Goal: Task Accomplishment & Management: Use online tool/utility

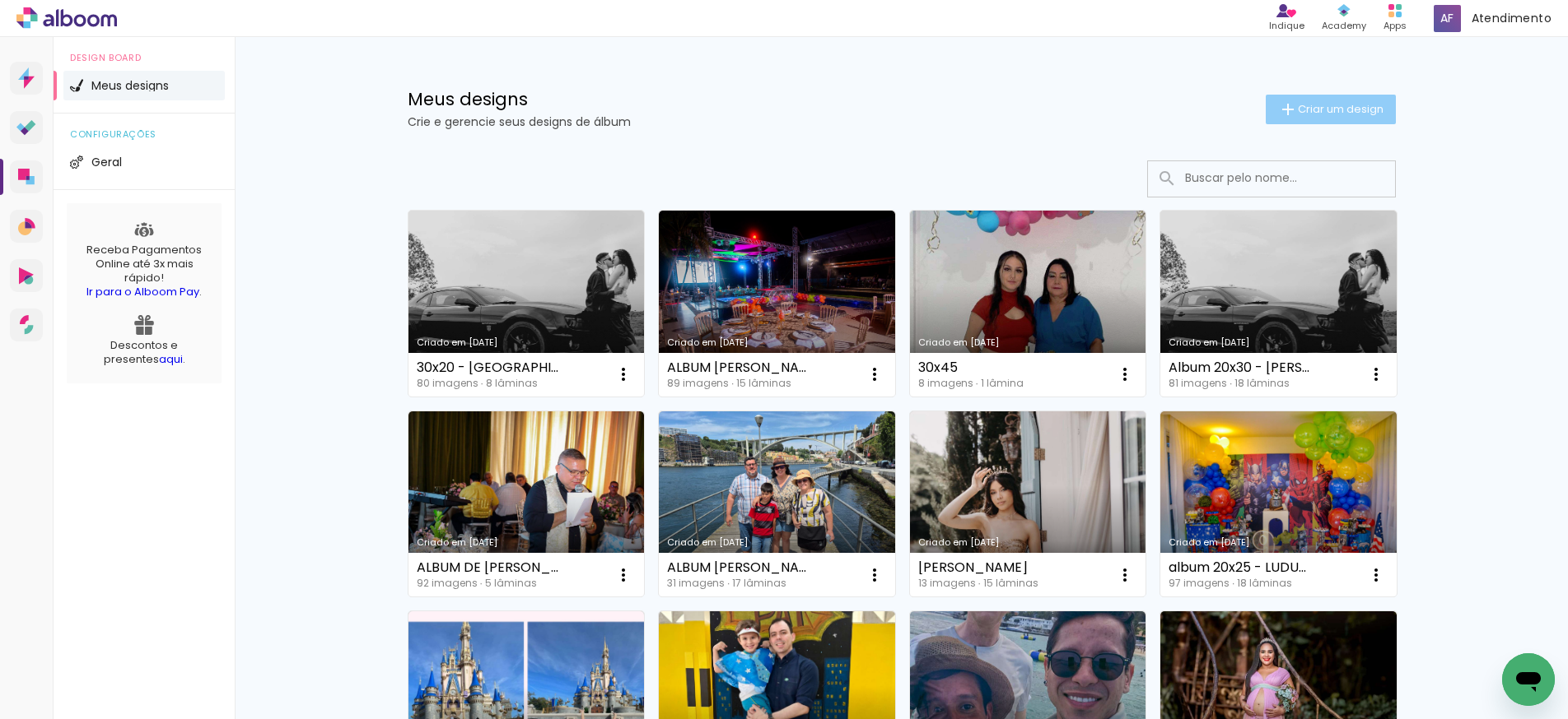
click at [1303, 115] on span "Criar um design" at bounding box center [1341, 109] width 86 height 11
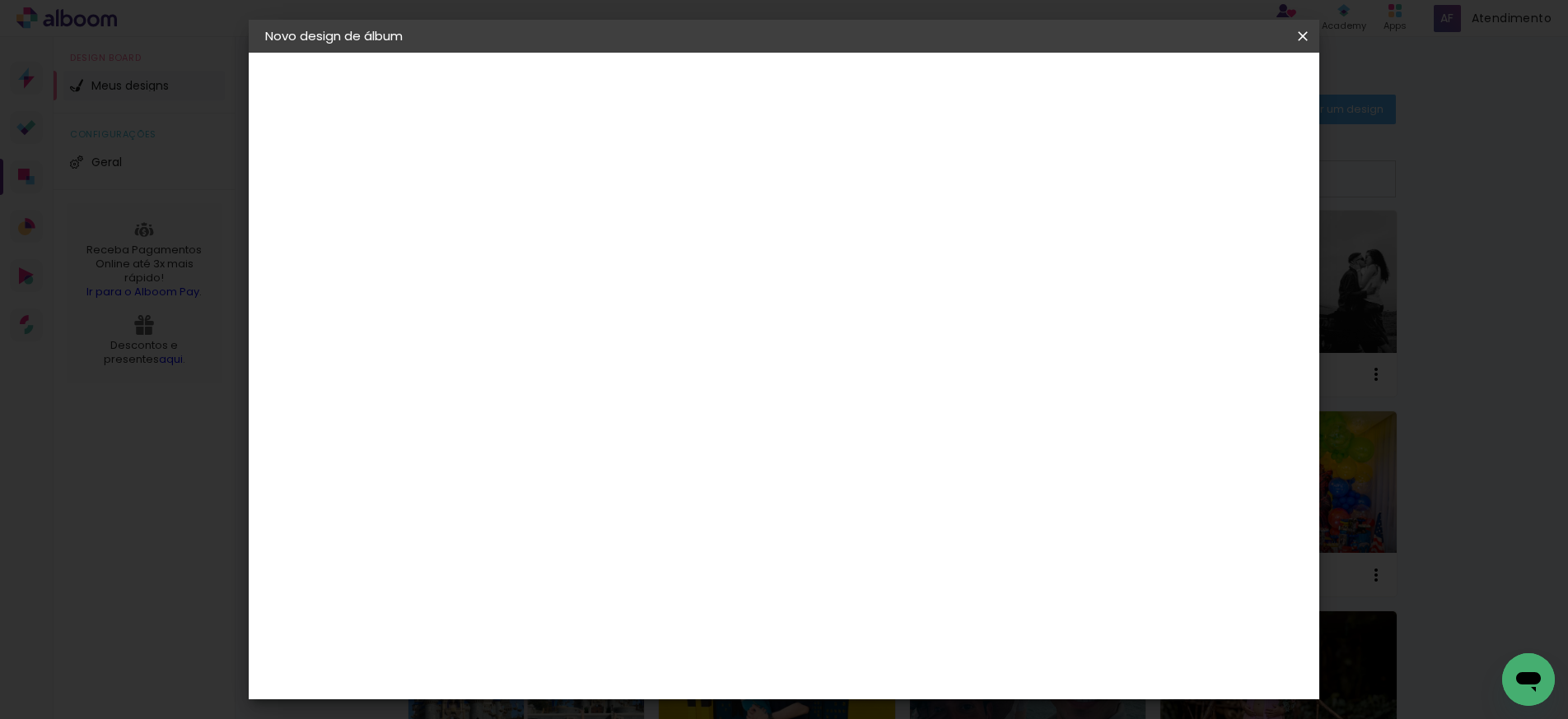
click at [535, 226] on input at bounding box center [535, 220] width 0 height 26
click at [535, 222] on input "ALBUM THEO NAO APAGAR" at bounding box center [535, 220] width 0 height 26
click at [535, 223] on input "ALBUM THEO 1 NAO APAGAR" at bounding box center [535, 220] width 0 height 26
click at [535, 224] on input "ALBUM THEO 1 (NAO APAGAR" at bounding box center [535, 220] width 0 height 26
click at [535, 223] on input "ALBUM THEO 1 (NAO APAGAR" at bounding box center [535, 220] width 0 height 26
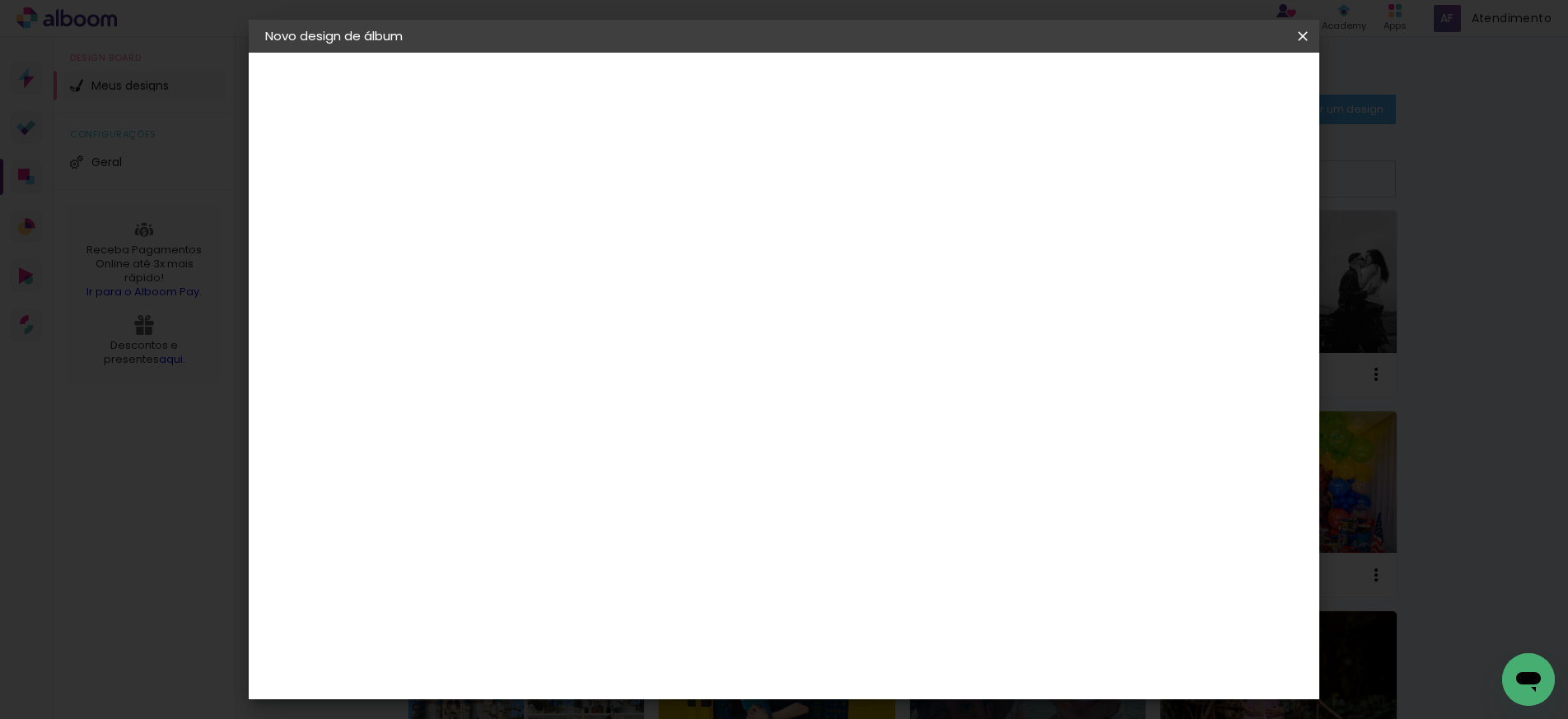
type input "ALBUM THEO 1 (NAO APAGAR)"
type paper-input "ALBUM THEO 1 (NAO APAGAR)"
click at [0, 0] on slot "Avançar" at bounding box center [0, 0] width 0 height 0
click at [0, 0] on slot "Tamanho Livre" at bounding box center [0, 0] width 0 height 0
click at [0, 0] on slot "Avançar" at bounding box center [0, 0] width 0 height 0
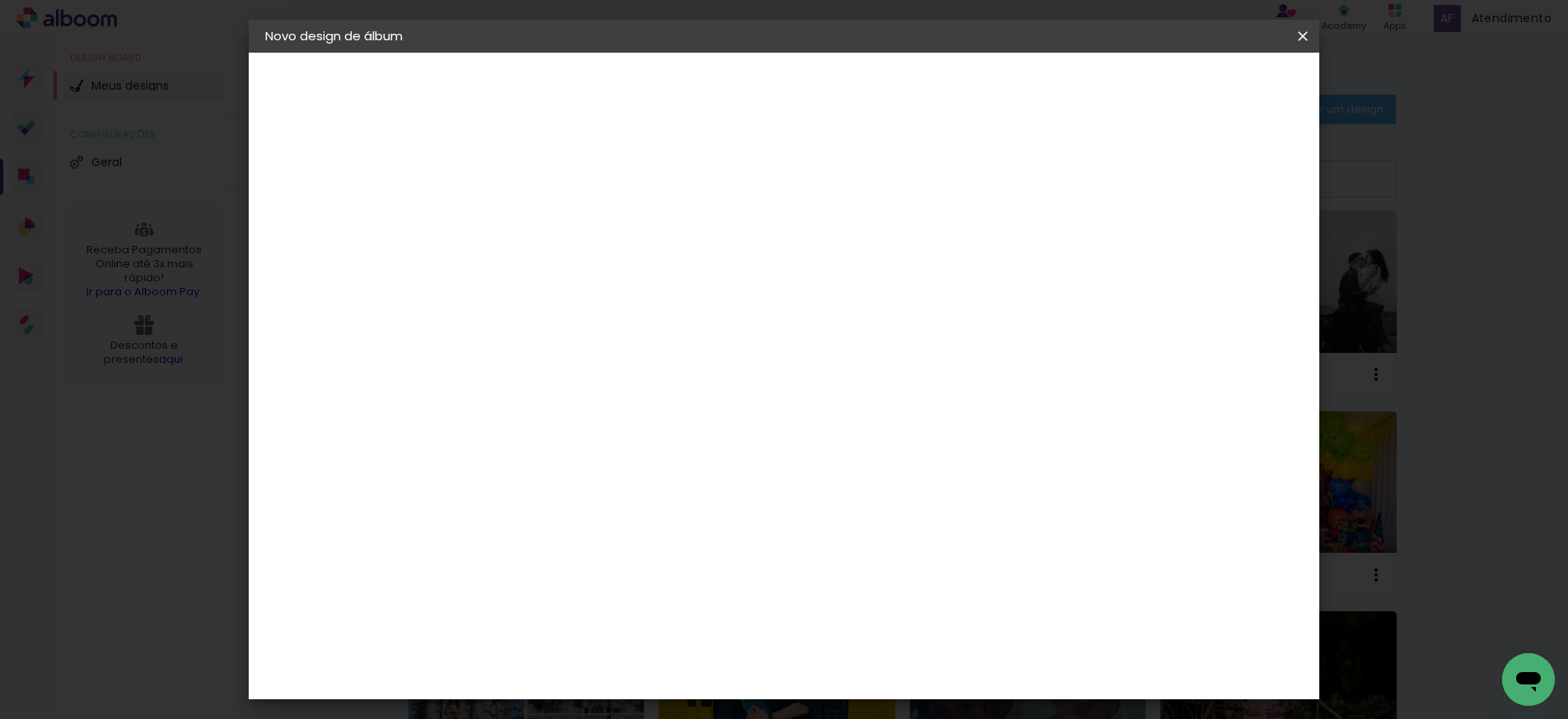
drag, startPoint x: 498, startPoint y: 471, endPoint x: 477, endPoint y: 469, distance: 21.1
click at [474, 469] on input "30" at bounding box center [483, 471] width 42 height 25
drag, startPoint x: 500, startPoint y: 470, endPoint x: 524, endPoint y: 470, distance: 24.0
click at [524, 470] on paper-input-container "30 cm" at bounding box center [492, 472] width 74 height 41
type input "25"
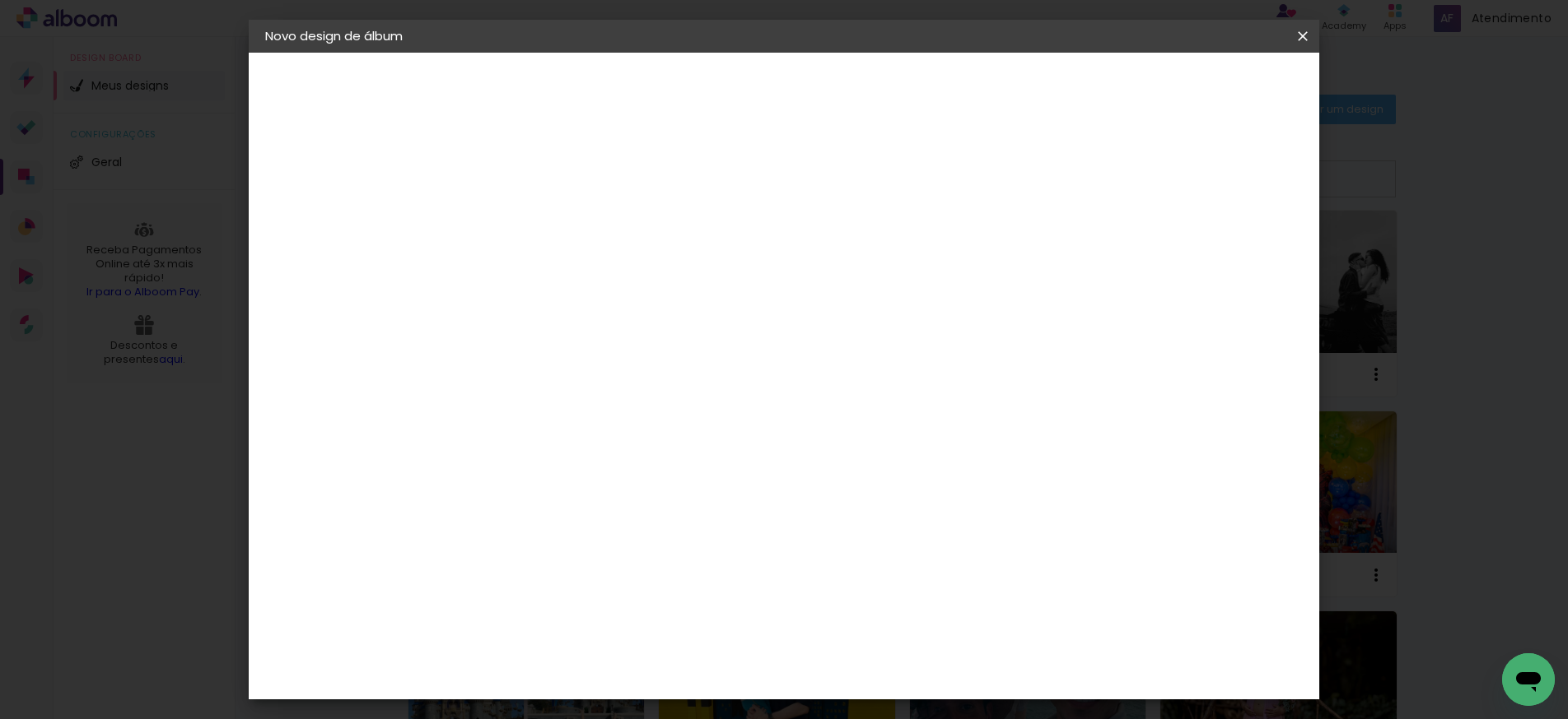
type paper-input "25"
click at [891, 639] on input "60" at bounding box center [881, 638] width 42 height 25
click at [891, 640] on input "60" at bounding box center [881, 638] width 42 height 25
type input "40"
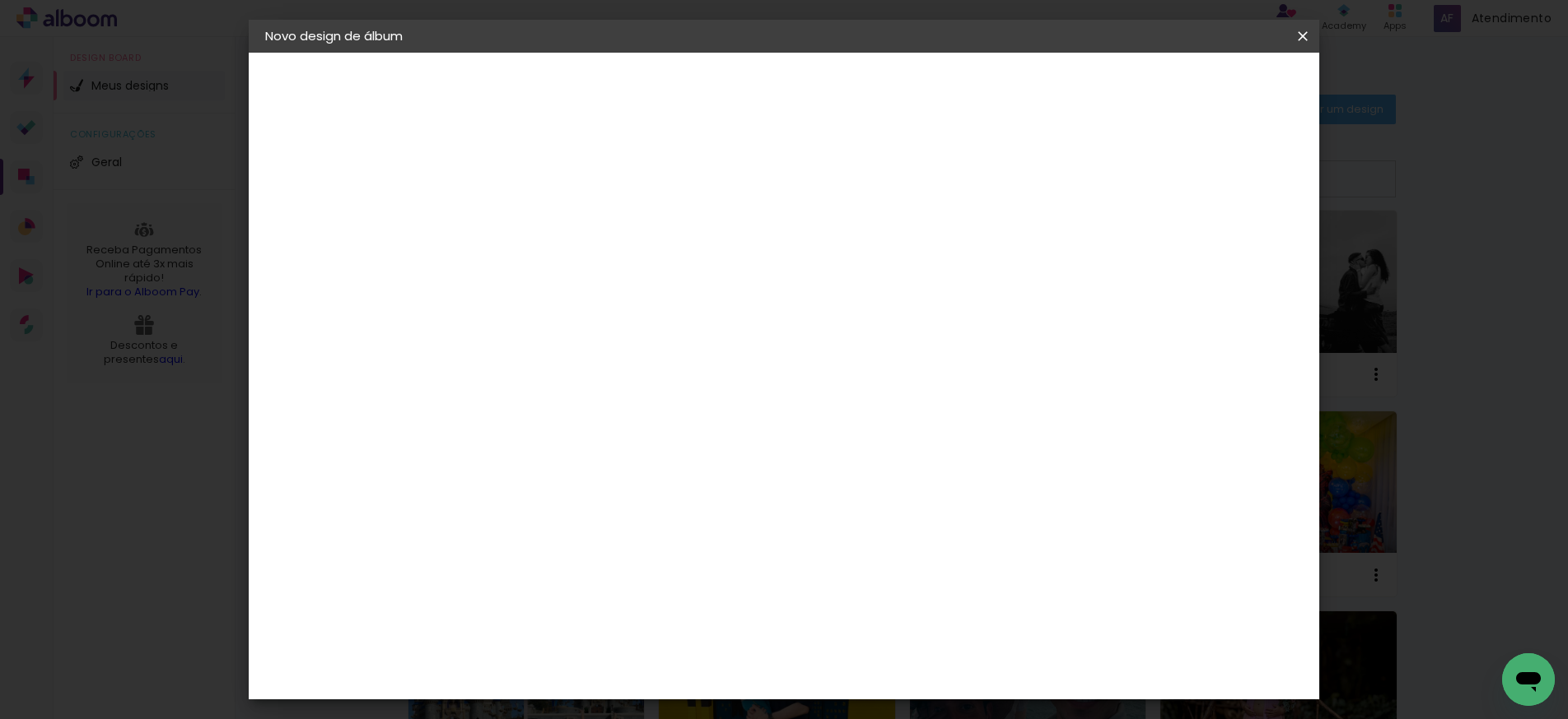
type paper-input "40"
click at [1213, 86] on span "Iniciar design" at bounding box center [1175, 88] width 75 height 12
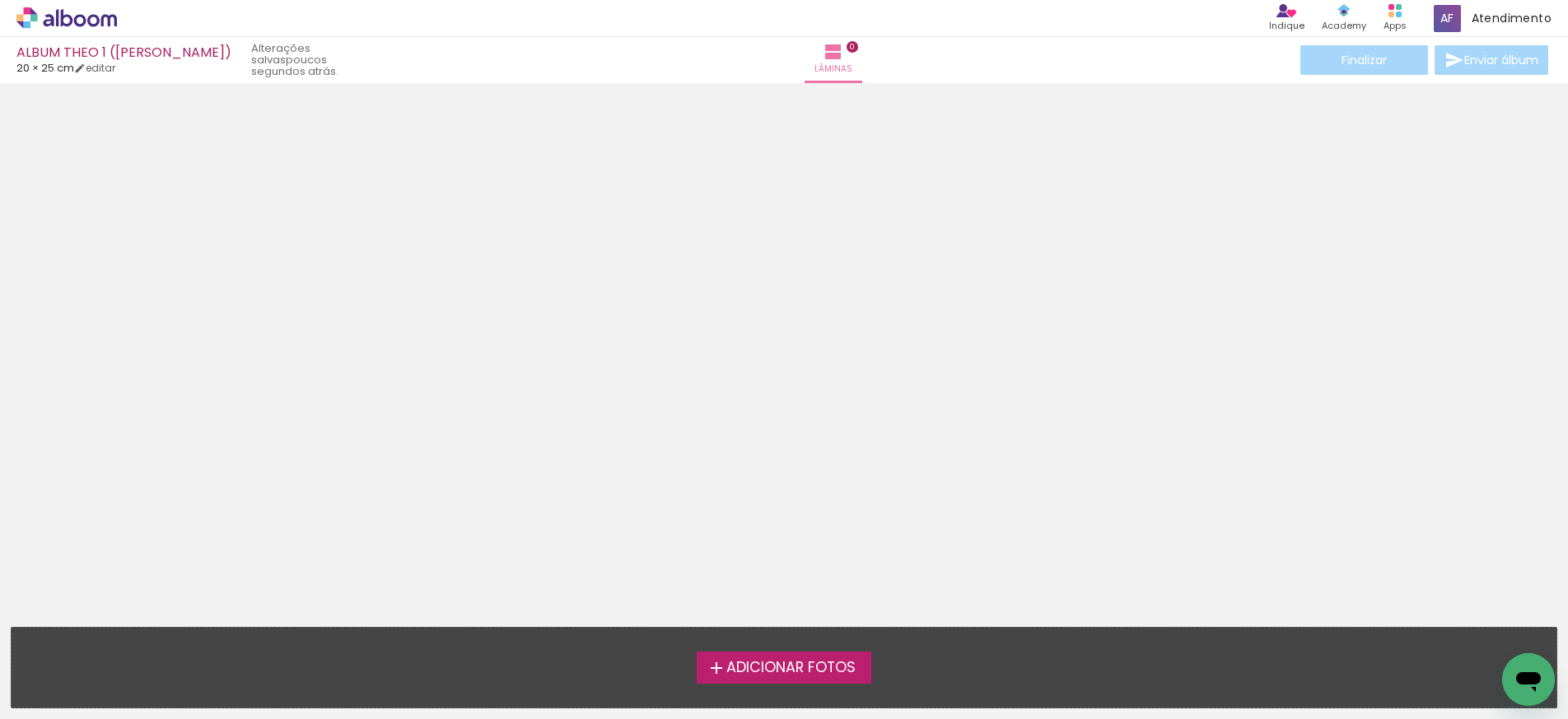
click at [812, 665] on span "Adicionar Fotos" at bounding box center [791, 668] width 129 height 14
click at [0, 0] on input "file" at bounding box center [0, 0] width 0 height 0
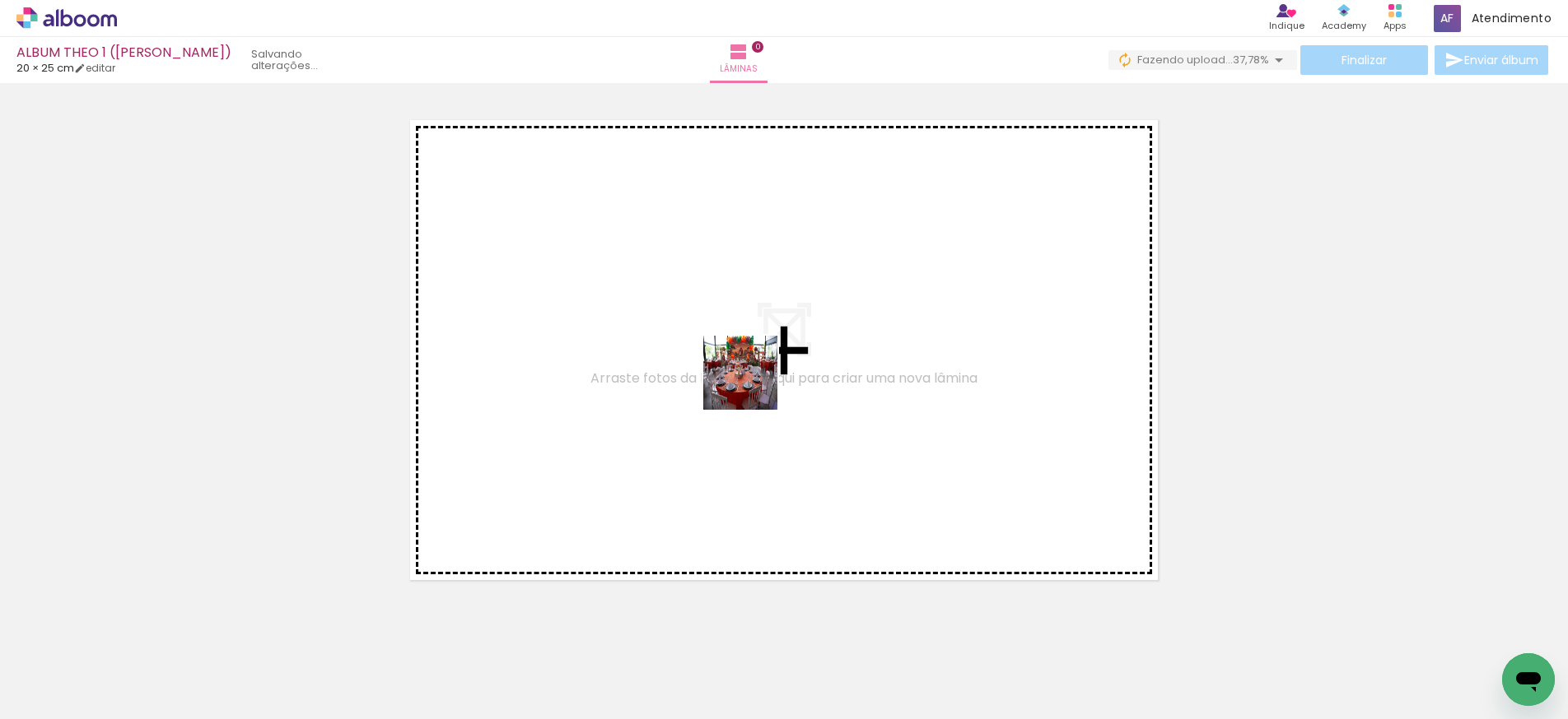
drag, startPoint x: 168, startPoint y: 681, endPoint x: 745, endPoint y: 385, distance: 648.5
click at [745, 385] on quentale-workspace at bounding box center [784, 359] width 1568 height 719
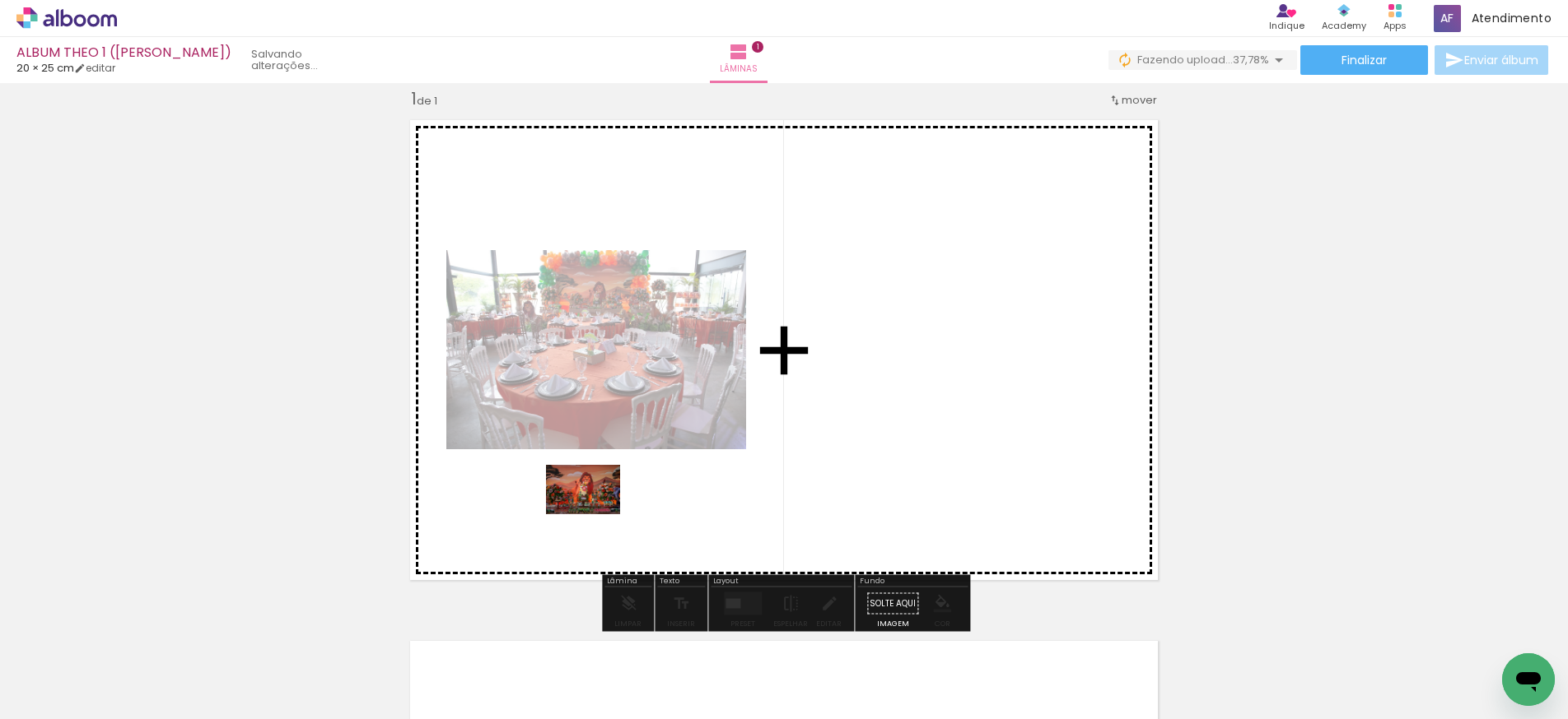
drag, startPoint x: 261, startPoint y: 674, endPoint x: 595, endPoint y: 514, distance: 370.3
click at [595, 514] on quentale-workspace at bounding box center [784, 359] width 1568 height 719
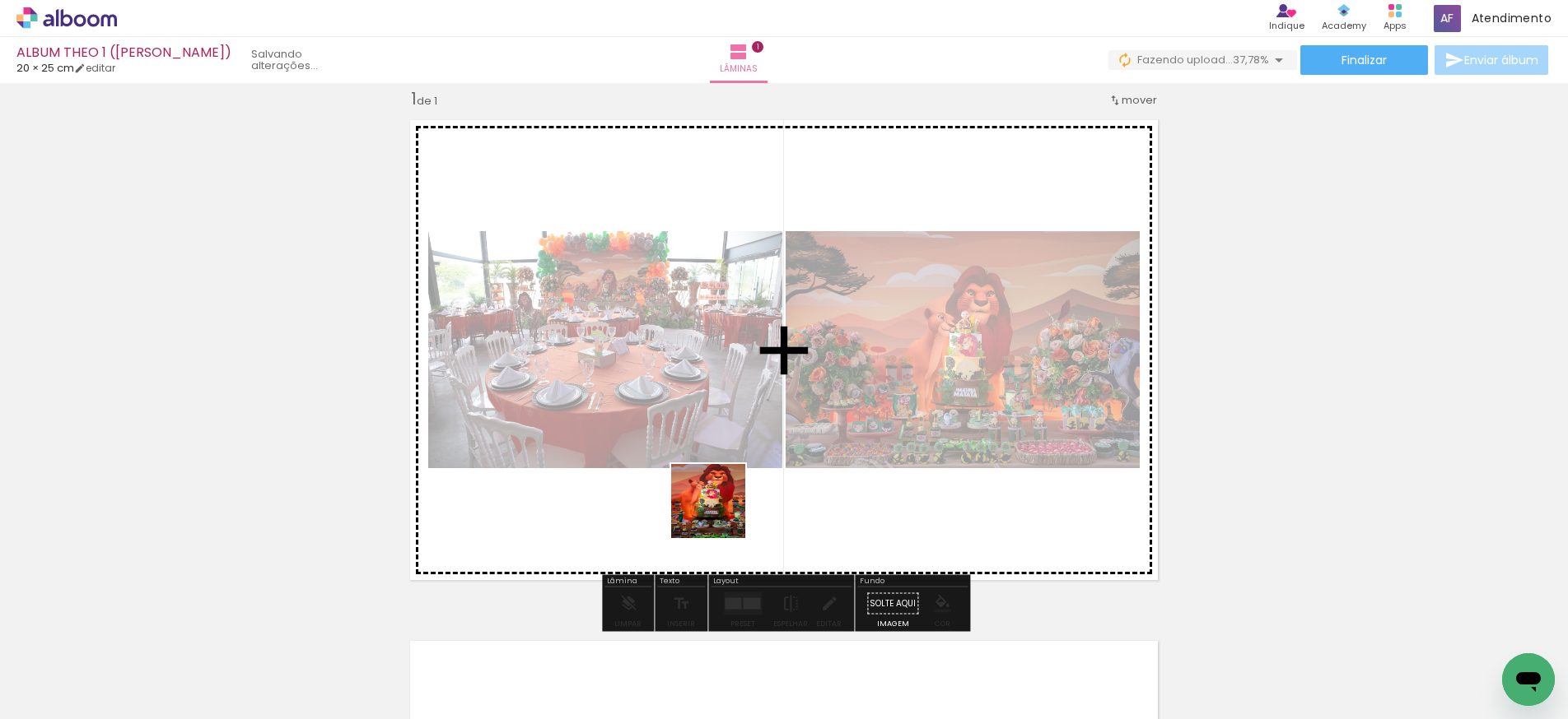
drag, startPoint x: 359, startPoint y: 668, endPoint x: 722, endPoint y: 512, distance: 395.1
click at [722, 512] on quentale-workspace at bounding box center [784, 359] width 1568 height 719
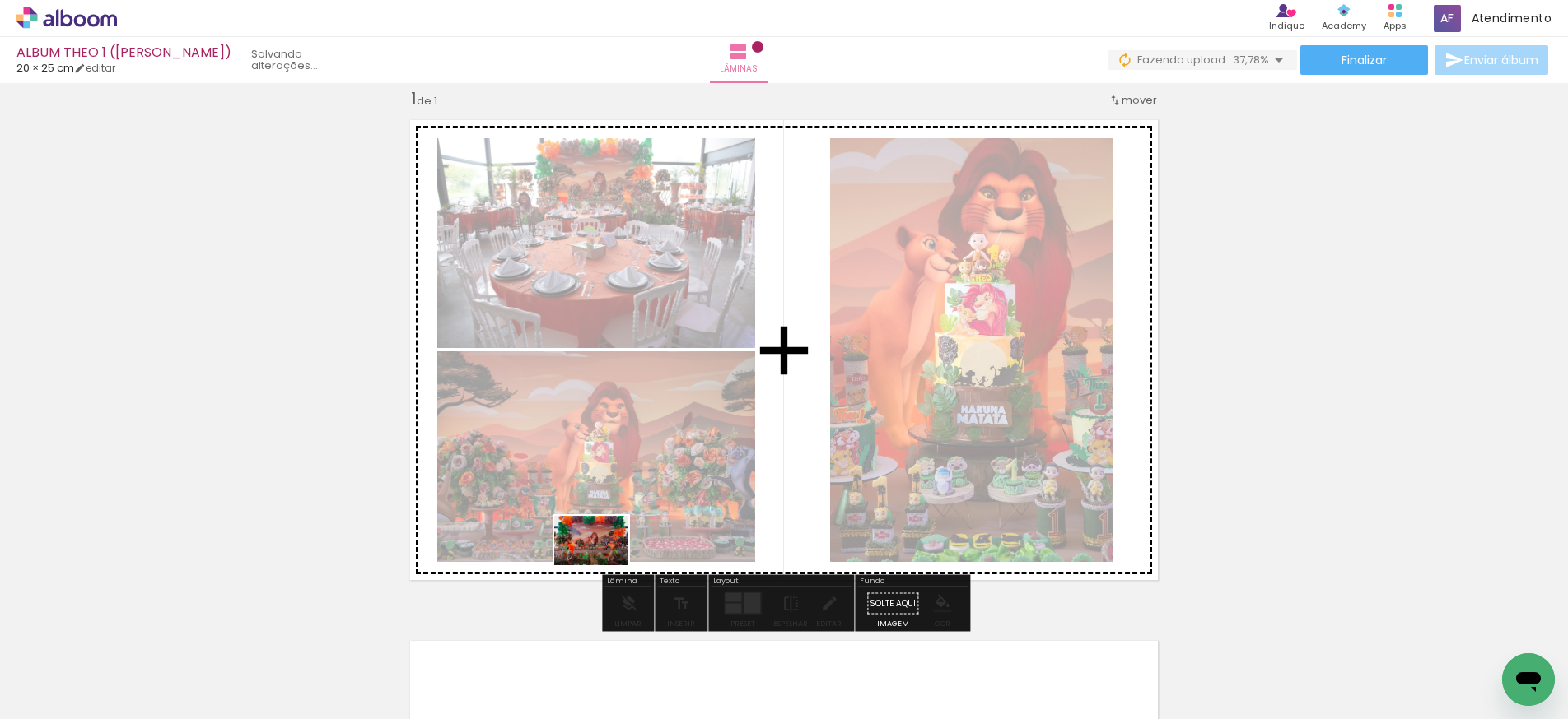
drag, startPoint x: 441, startPoint y: 673, endPoint x: 597, endPoint y: 565, distance: 189.7
click at [603, 565] on quentale-workspace at bounding box center [784, 359] width 1568 height 719
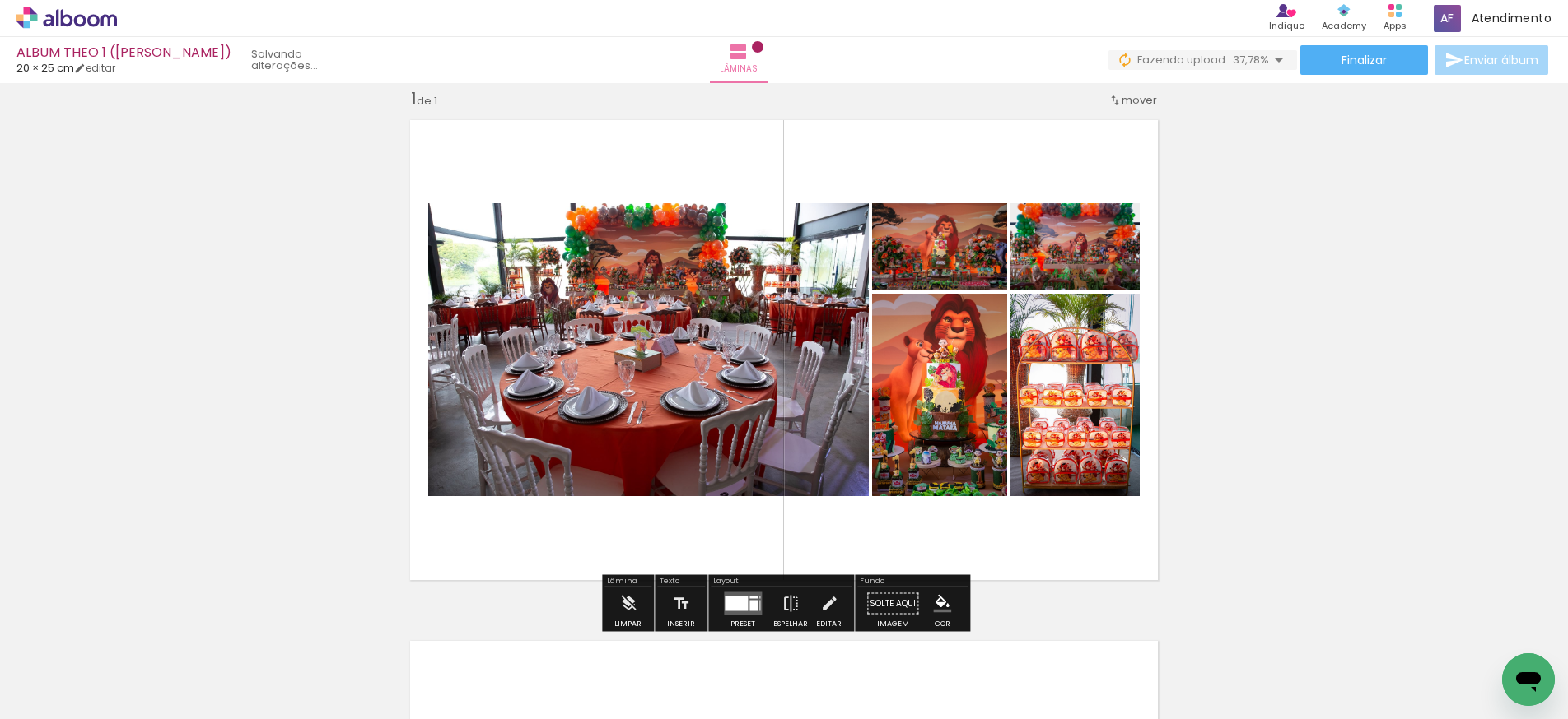
drag, startPoint x: 543, startPoint y: 651, endPoint x: 613, endPoint y: 499, distance: 167.3
click at [613, 499] on quentale-workspace at bounding box center [784, 359] width 1568 height 719
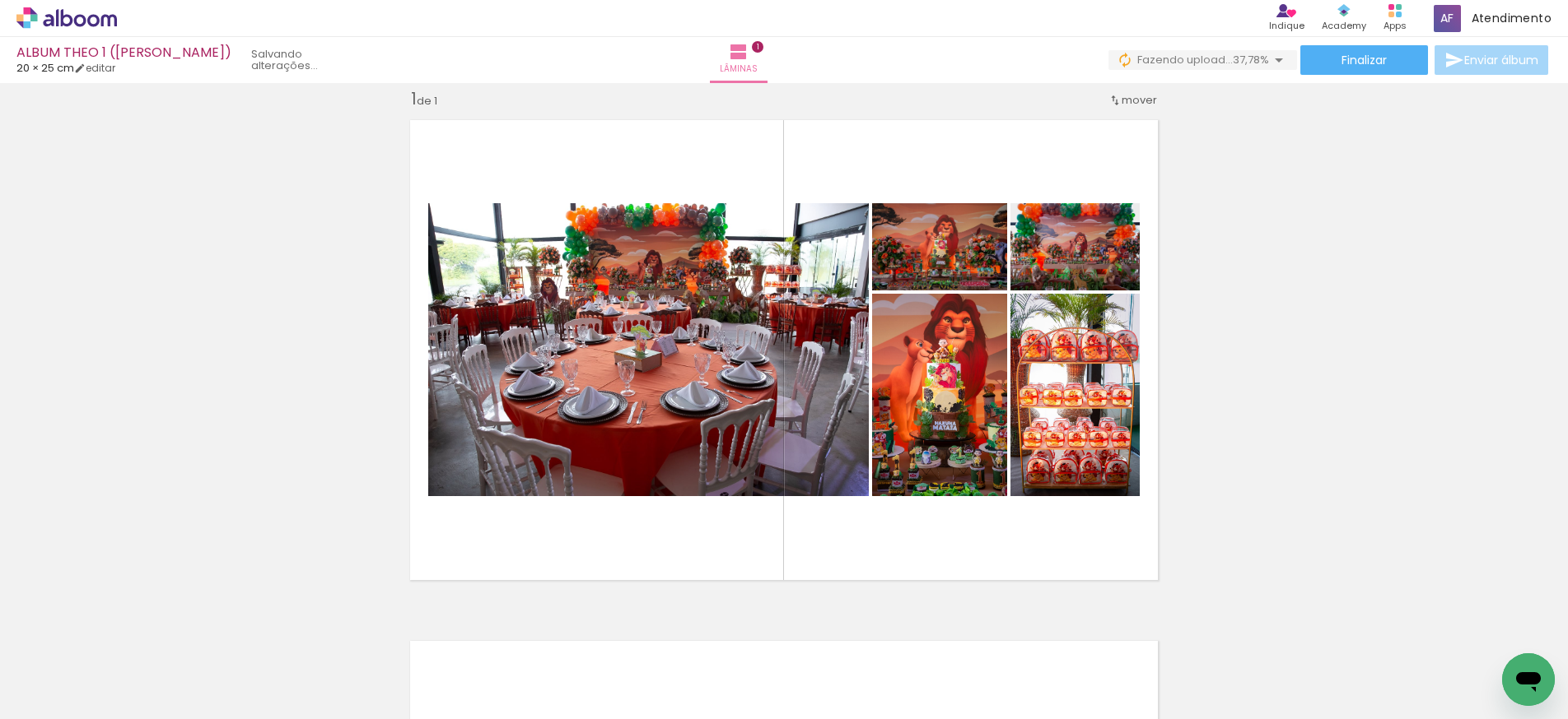
click at [989, 652] on div at bounding box center [964, 664] width 50 height 74
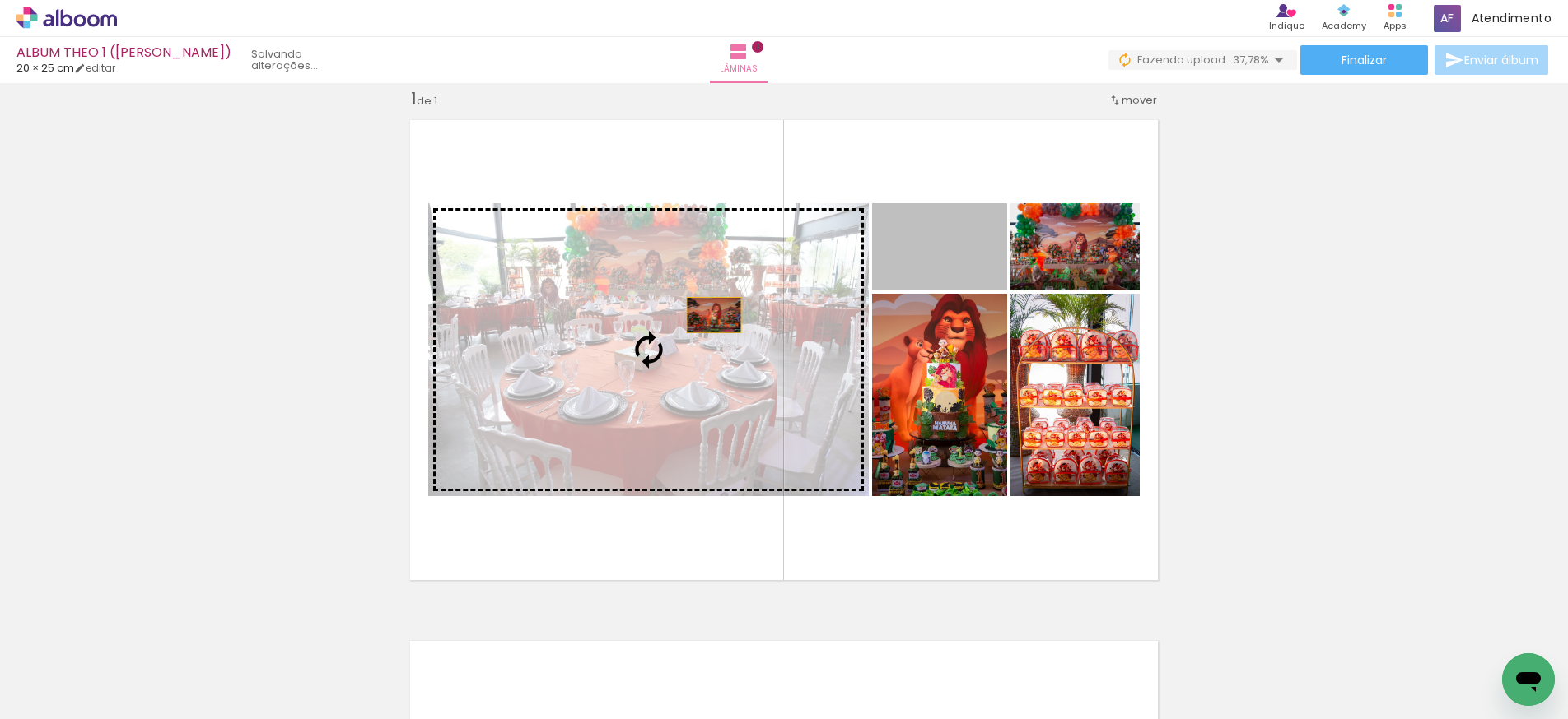
drag, startPoint x: 956, startPoint y: 253, endPoint x: 714, endPoint y: 316, distance: 250.1
click at [0, 0] on slot at bounding box center [0, 0] width 0 height 0
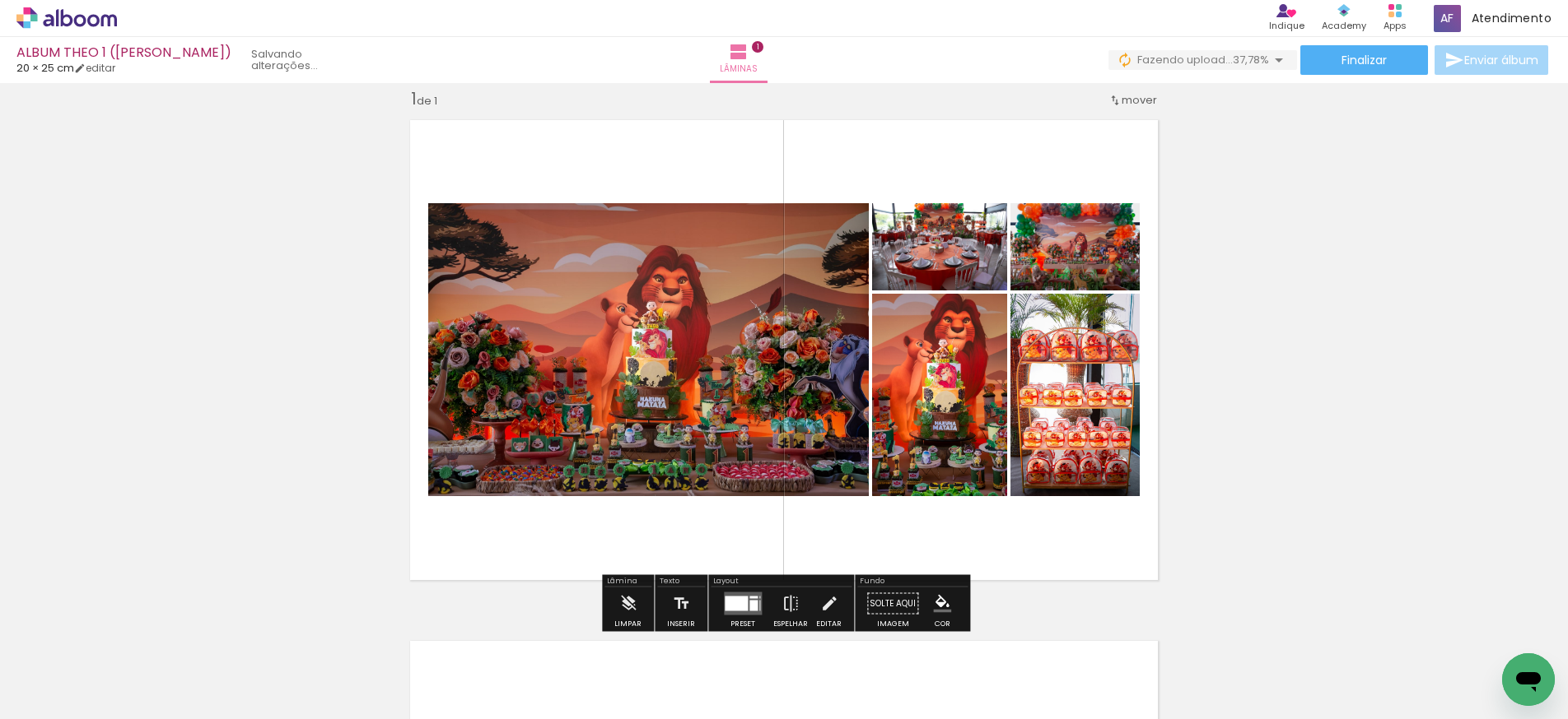
click at [730, 601] on div at bounding box center [737, 603] width 23 height 14
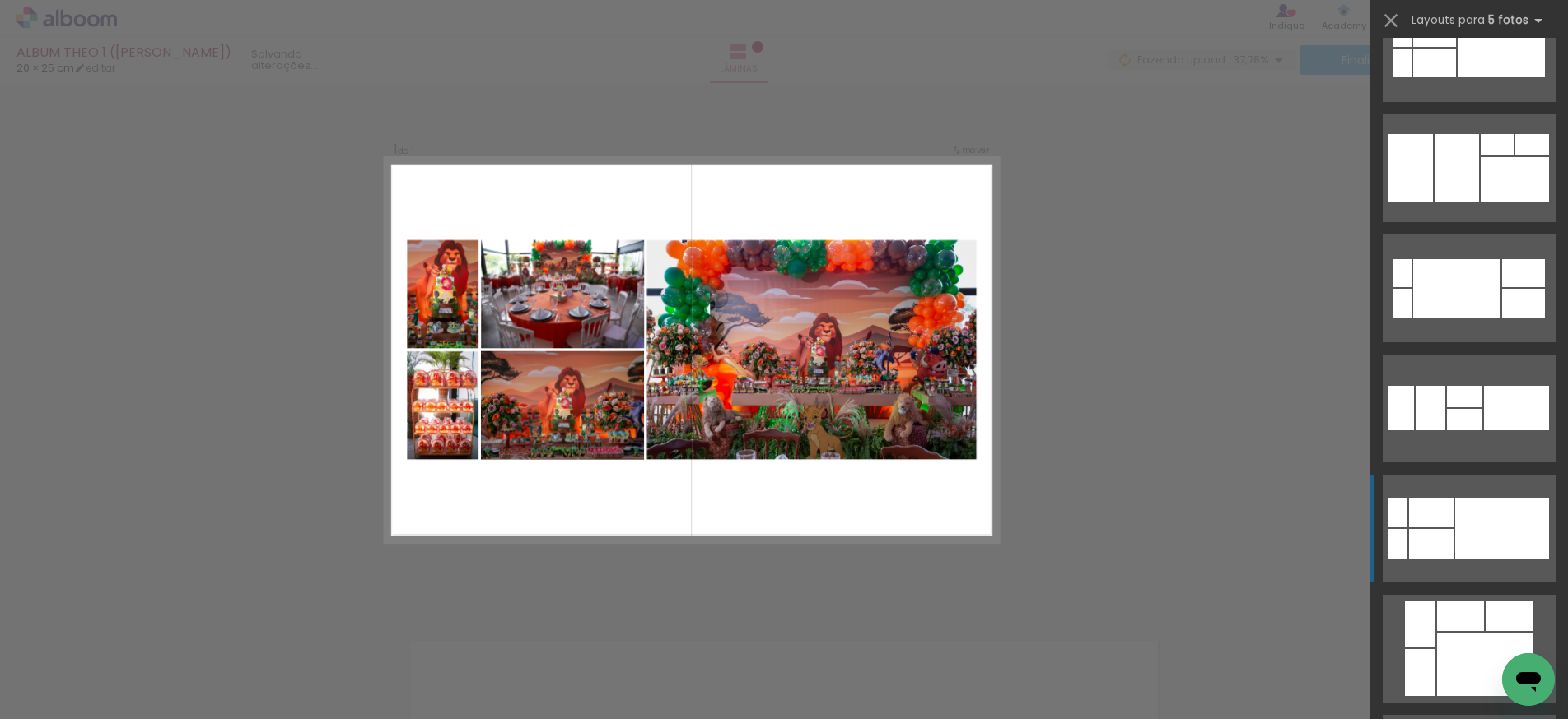
scroll to position [178, 0]
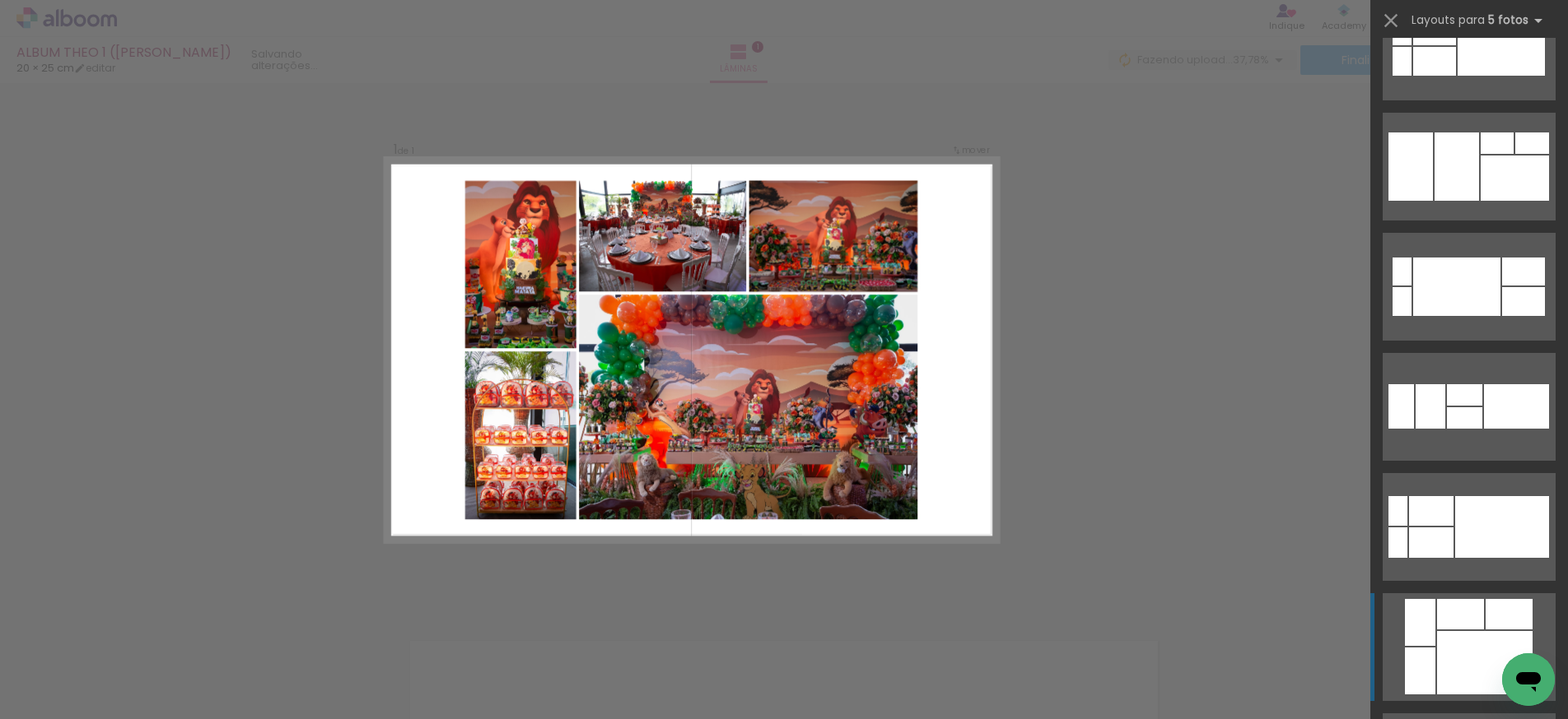
click at [1454, 201] on div at bounding box center [1457, 167] width 44 height 68
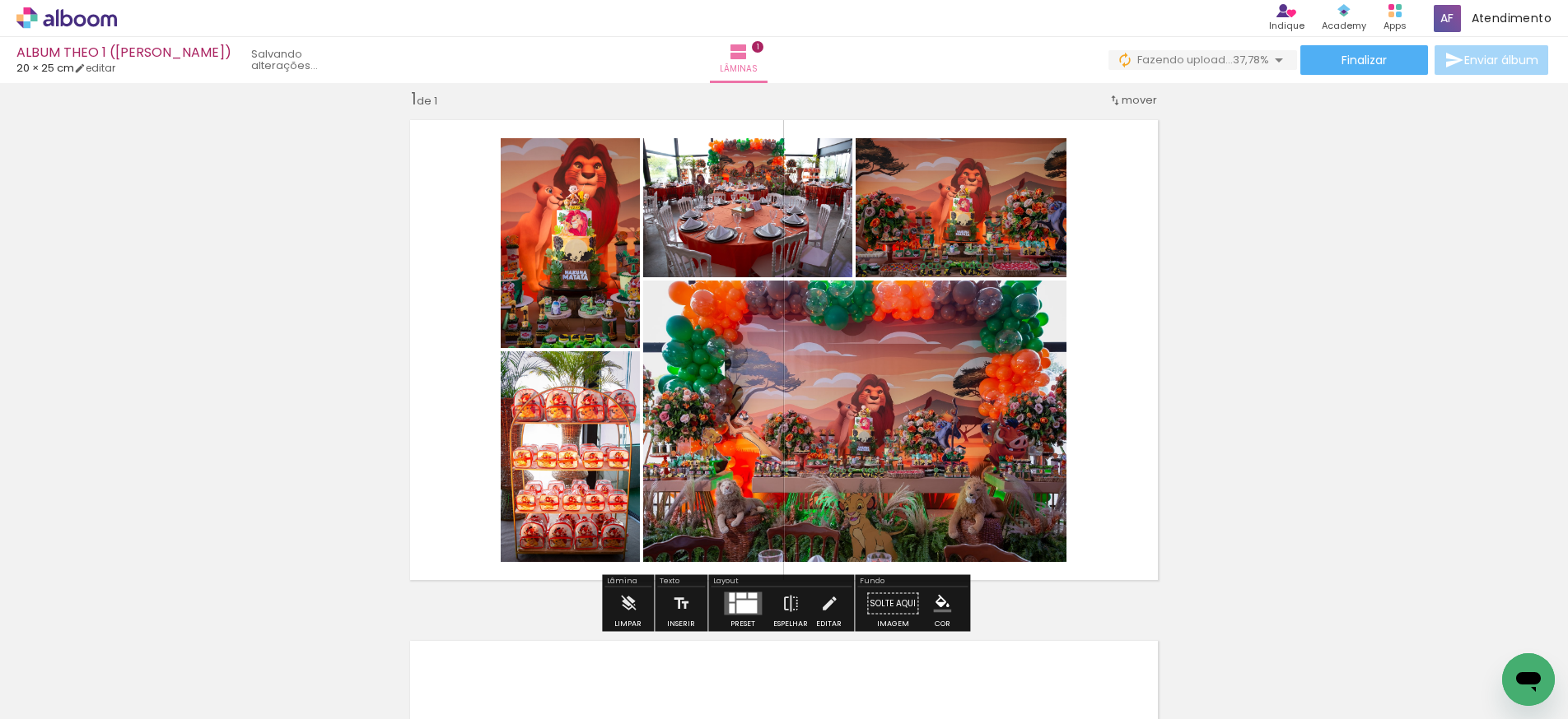
click at [858, 388] on quentale-photo at bounding box center [855, 422] width 424 height 281
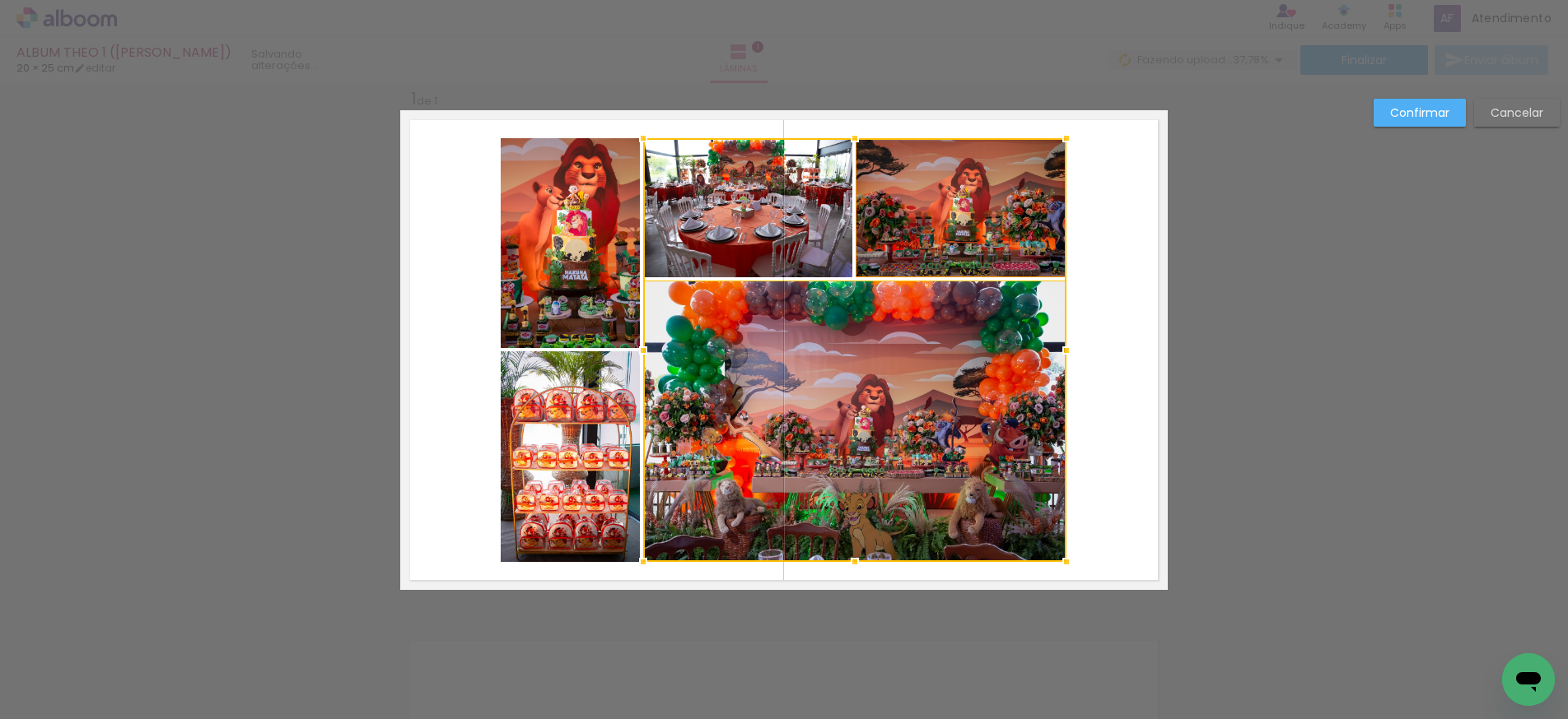
click at [923, 246] on album-spread "1 de 1" at bounding box center [784, 350] width 768 height 480
click at [773, 218] on div at bounding box center [855, 350] width 424 height 424
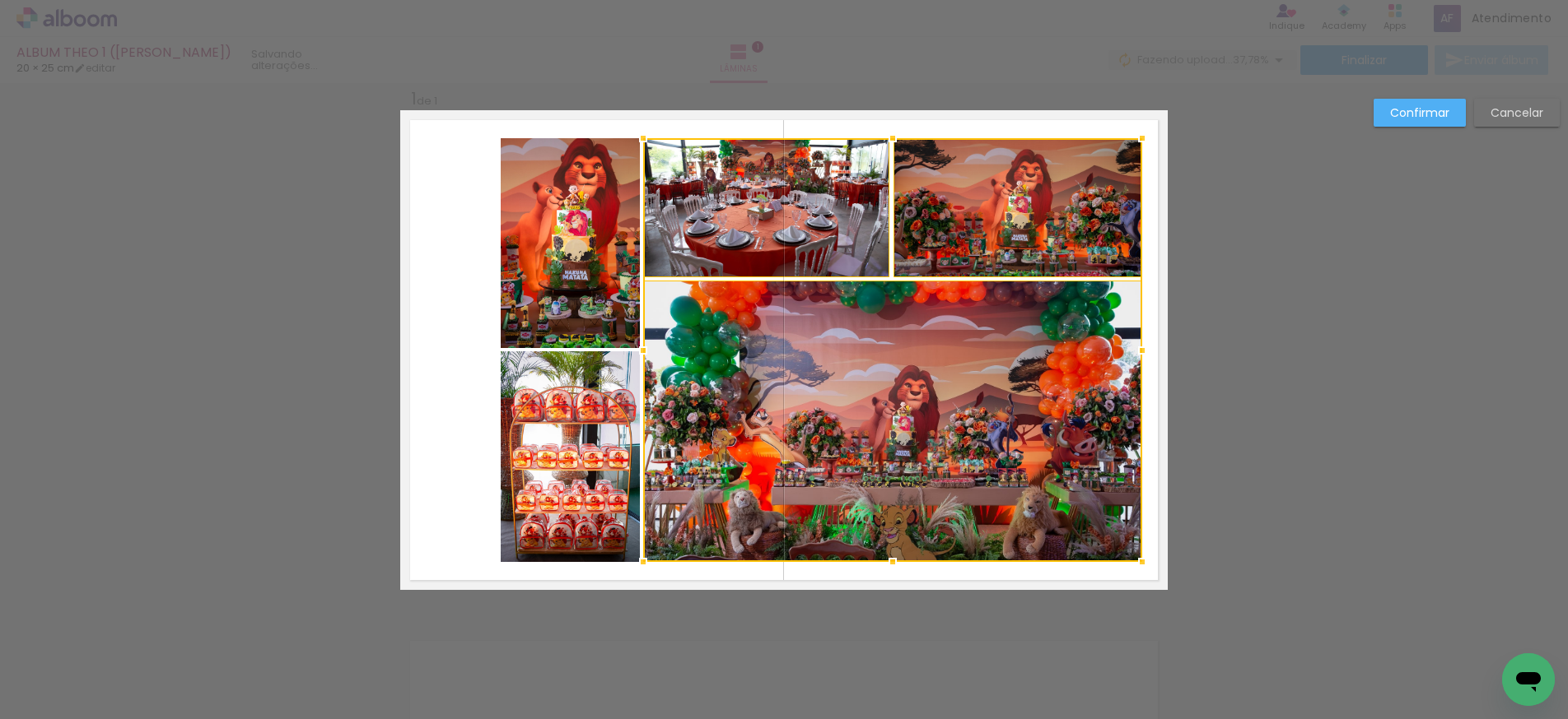
drag, startPoint x: 1066, startPoint y: 349, endPoint x: 1142, endPoint y: 354, distance: 76.2
click at [1142, 354] on div at bounding box center [1142, 350] width 33 height 33
click at [1273, 332] on div "Confirmar Cancelar" at bounding box center [784, 603] width 1568 height 1082
click at [580, 296] on quentale-photo at bounding box center [570, 244] width 140 height 210
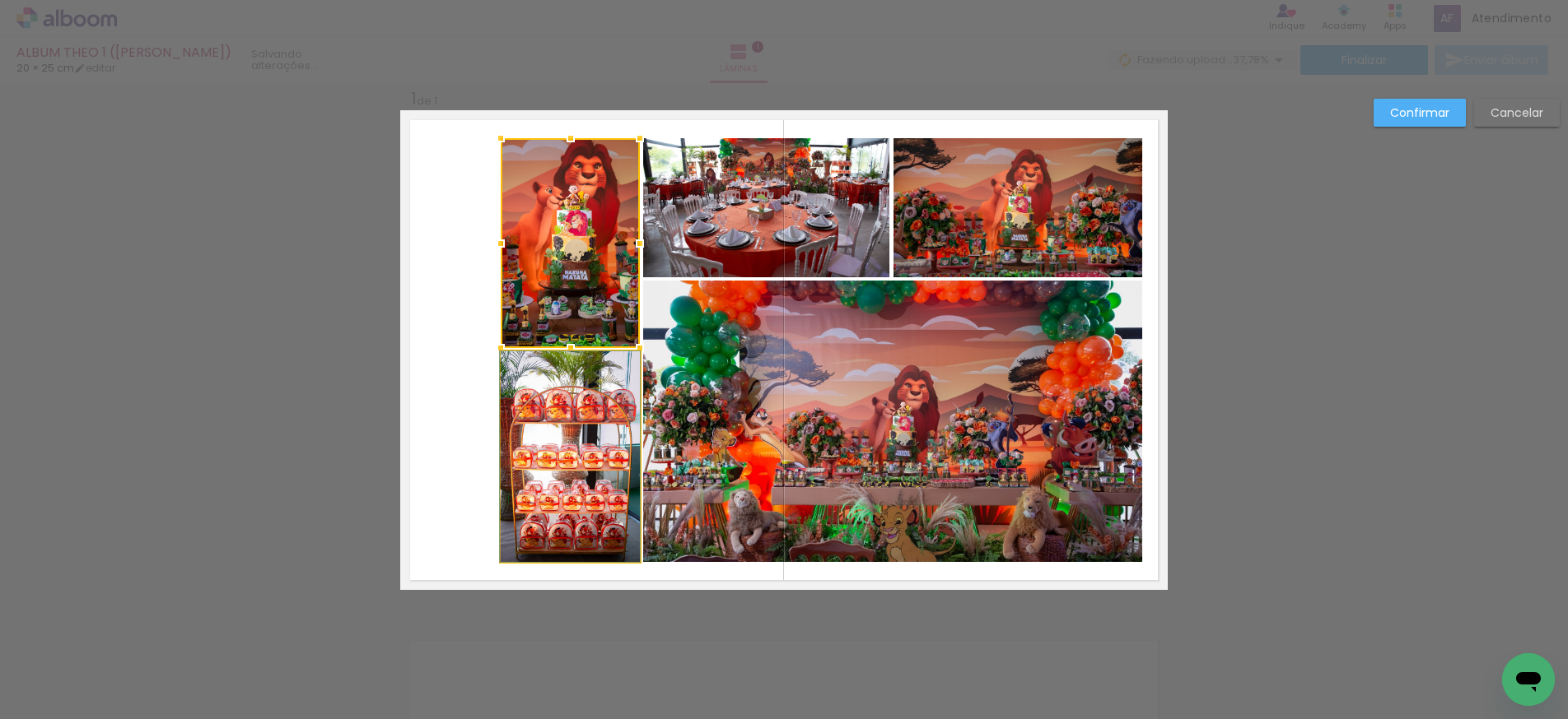
click at [563, 416] on quentale-photo at bounding box center [570, 456] width 140 height 211
click at [504, 352] on div at bounding box center [503, 350] width 33 height 33
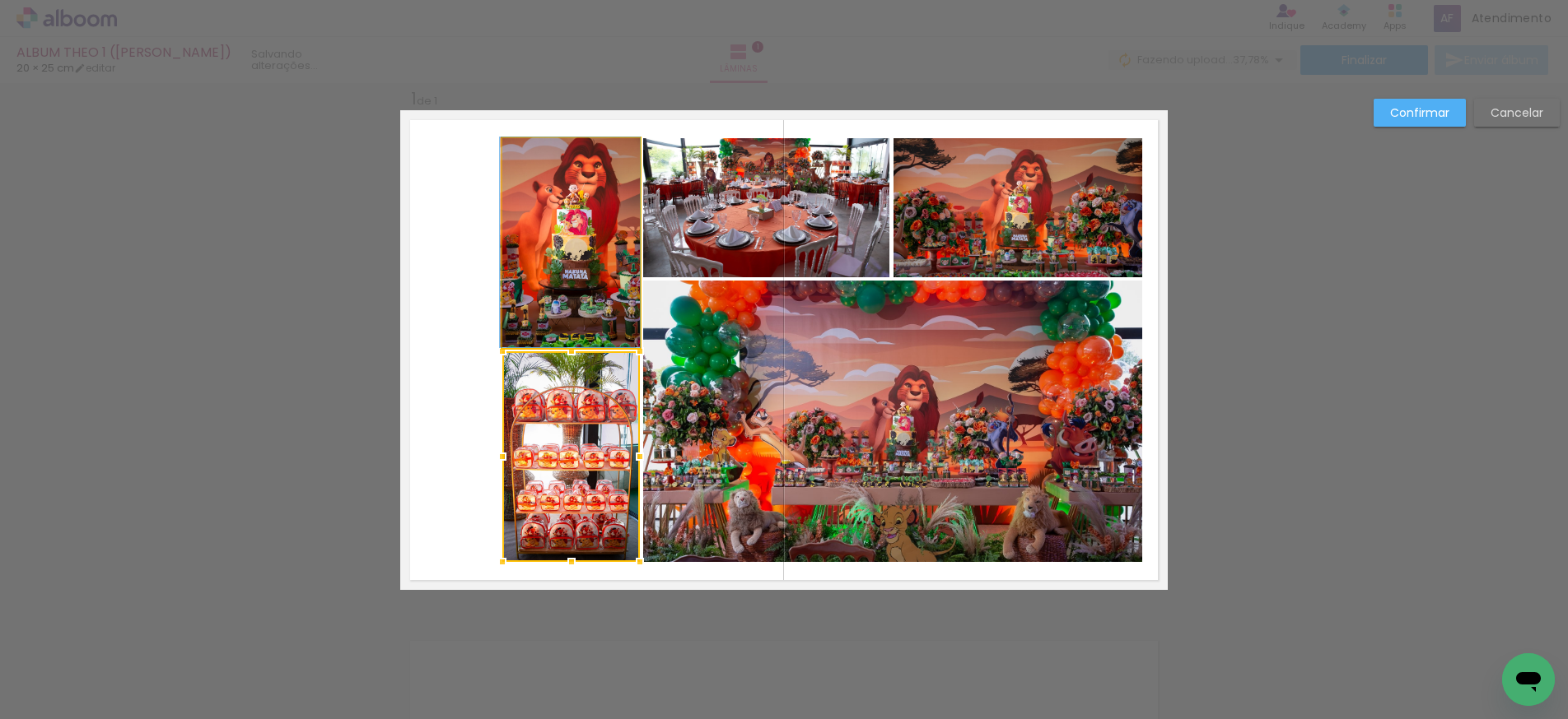
drag, startPoint x: 590, startPoint y: 312, endPoint x: 568, endPoint y: 312, distance: 22.0
click at [567, 312] on album-spread "1 de 1" at bounding box center [784, 350] width 768 height 480
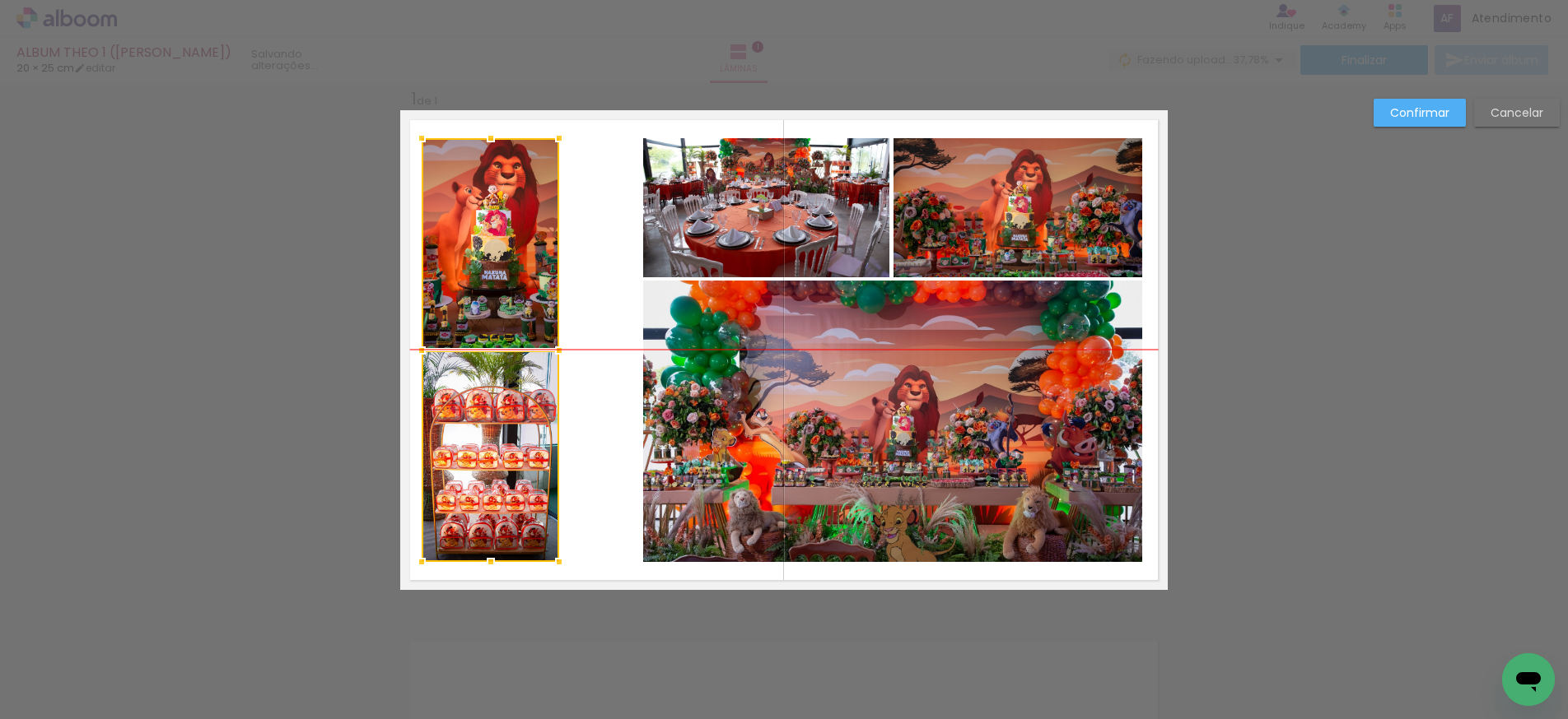
drag, startPoint x: 584, startPoint y: 313, endPoint x: 512, endPoint y: 315, distance: 72.0
click at [512, 315] on div at bounding box center [490, 350] width 138 height 424
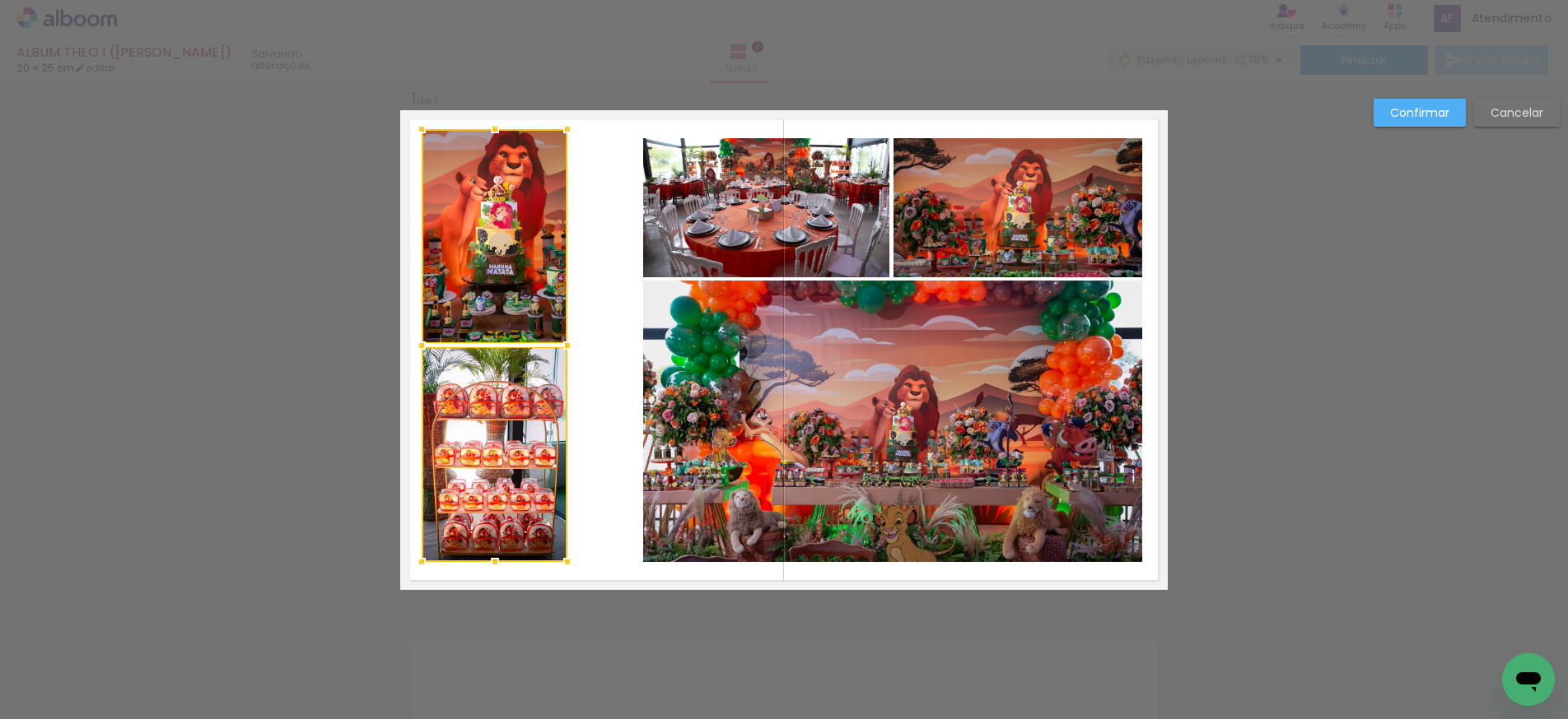
drag, startPoint x: 560, startPoint y: 140, endPoint x: 567, endPoint y: 188, distance: 48.5
click at [566, 129] on div at bounding box center [567, 129] width 33 height 33
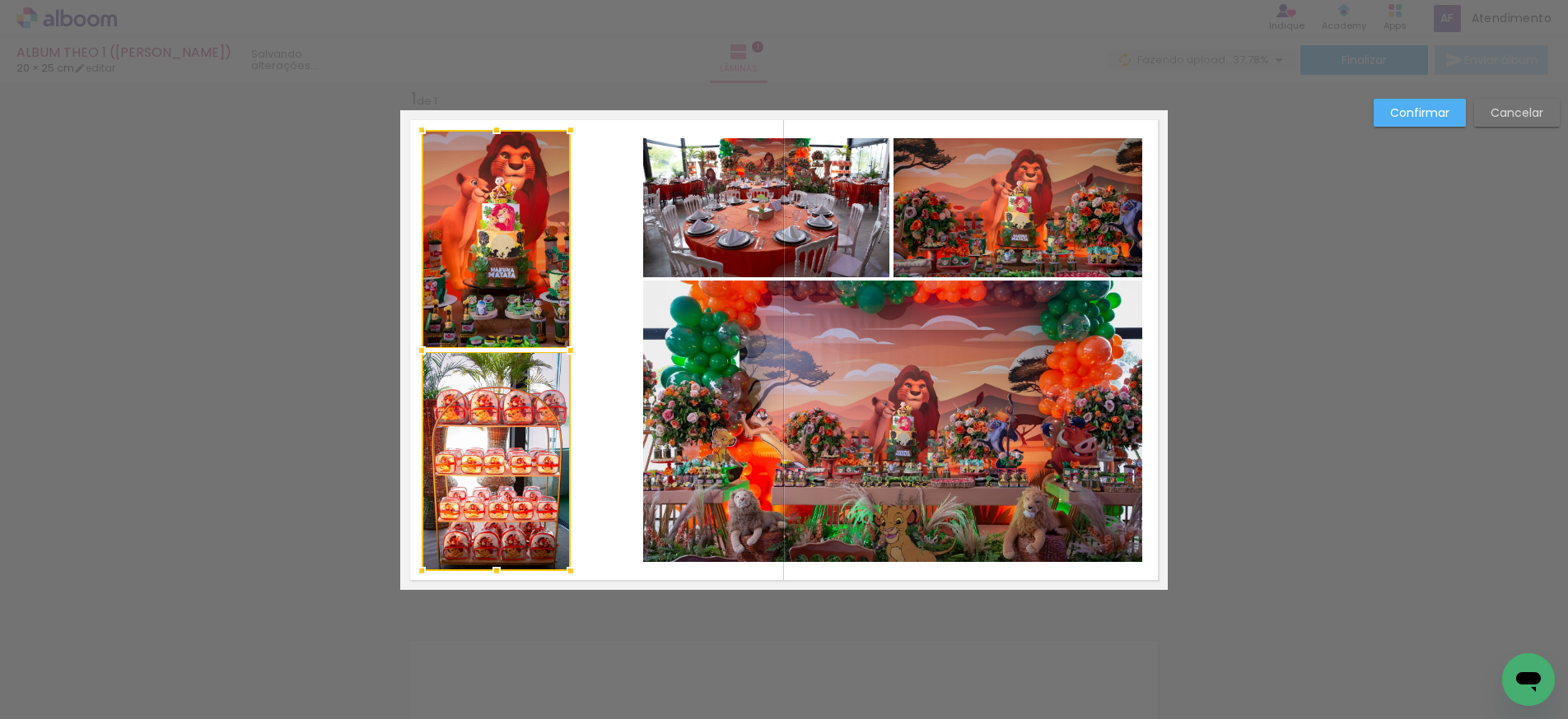
drag, startPoint x: 568, startPoint y: 565, endPoint x: 572, endPoint y: 575, distance: 10.8
click at [572, 575] on div at bounding box center [571, 571] width 33 height 33
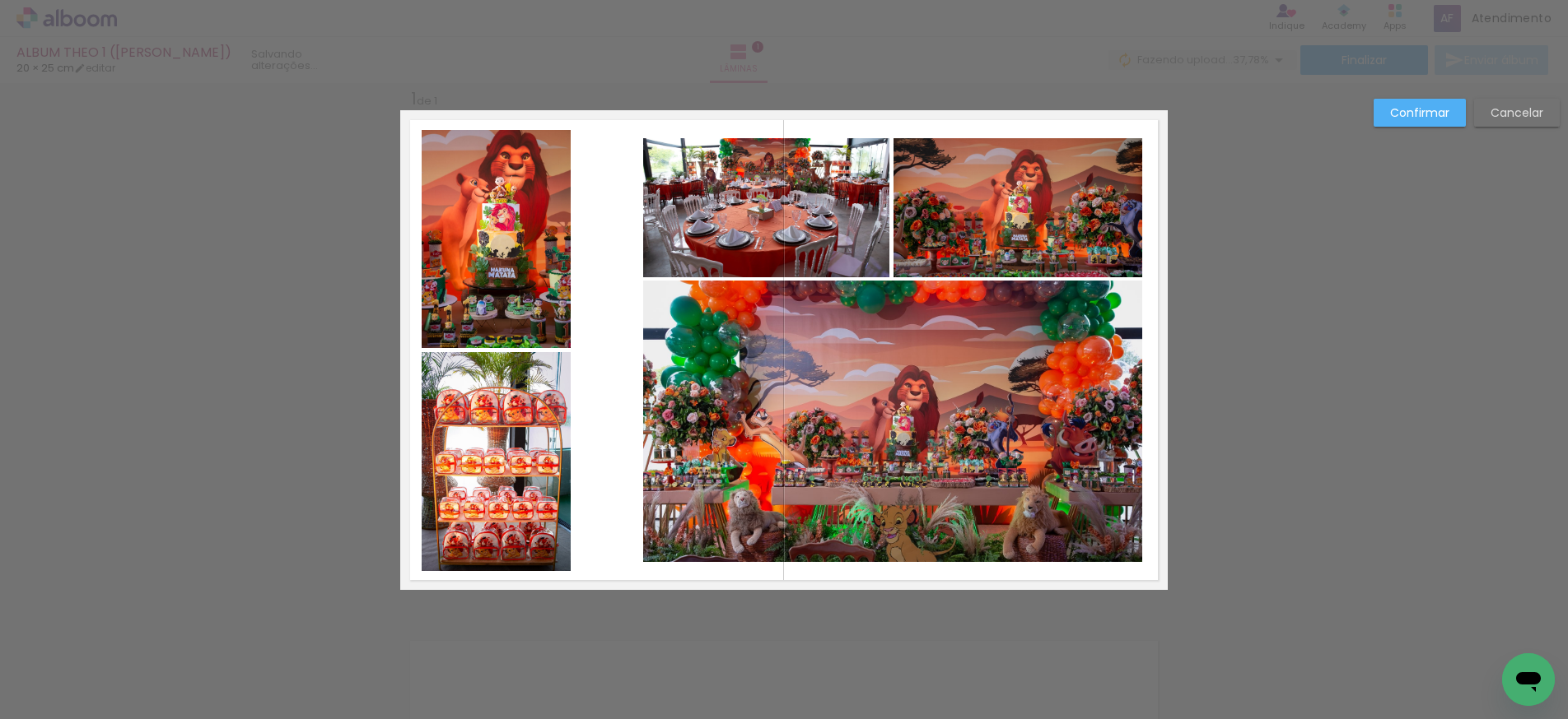
click at [681, 442] on quentale-photo at bounding box center [893, 422] width 499 height 281
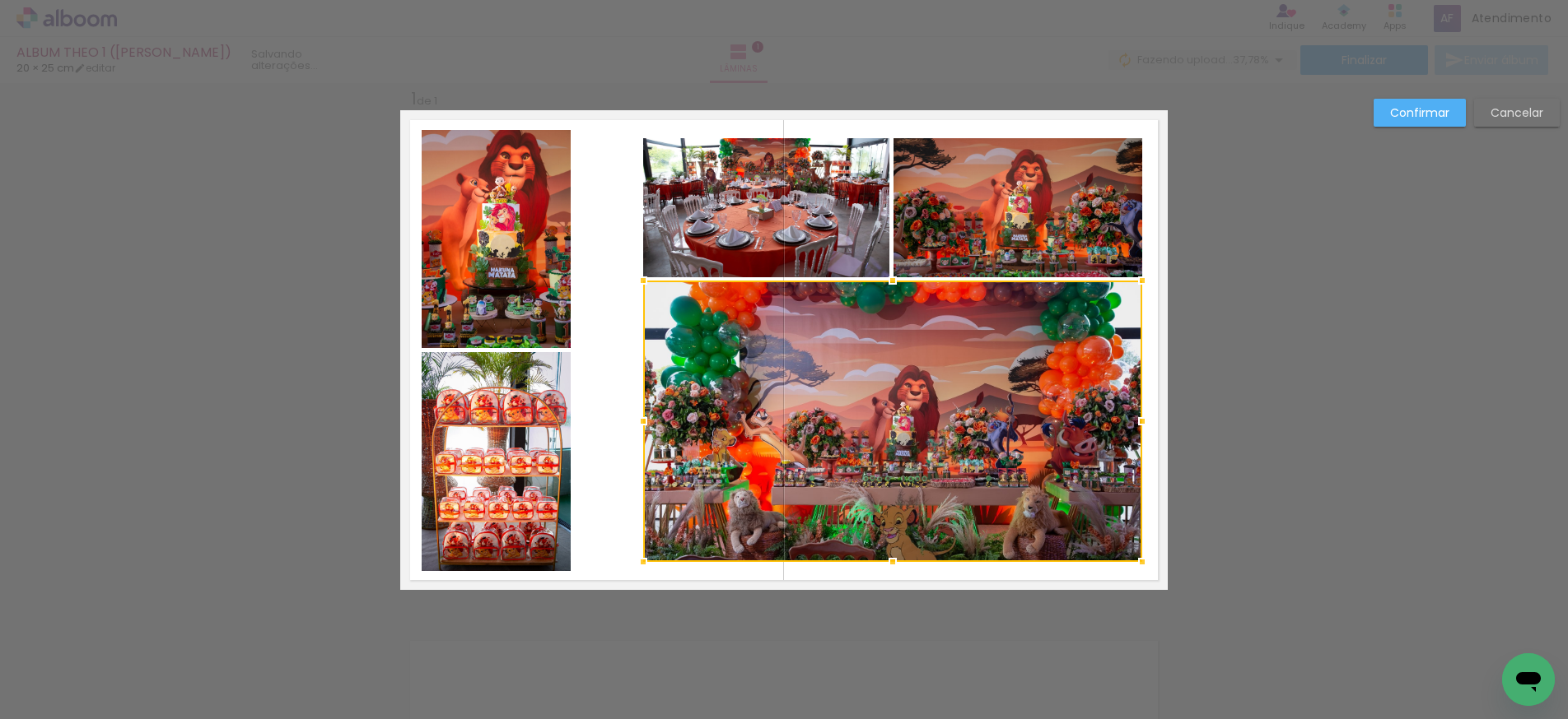
click at [697, 242] on quentale-photo at bounding box center [767, 208] width 247 height 140
click at [976, 239] on div at bounding box center [893, 350] width 499 height 424
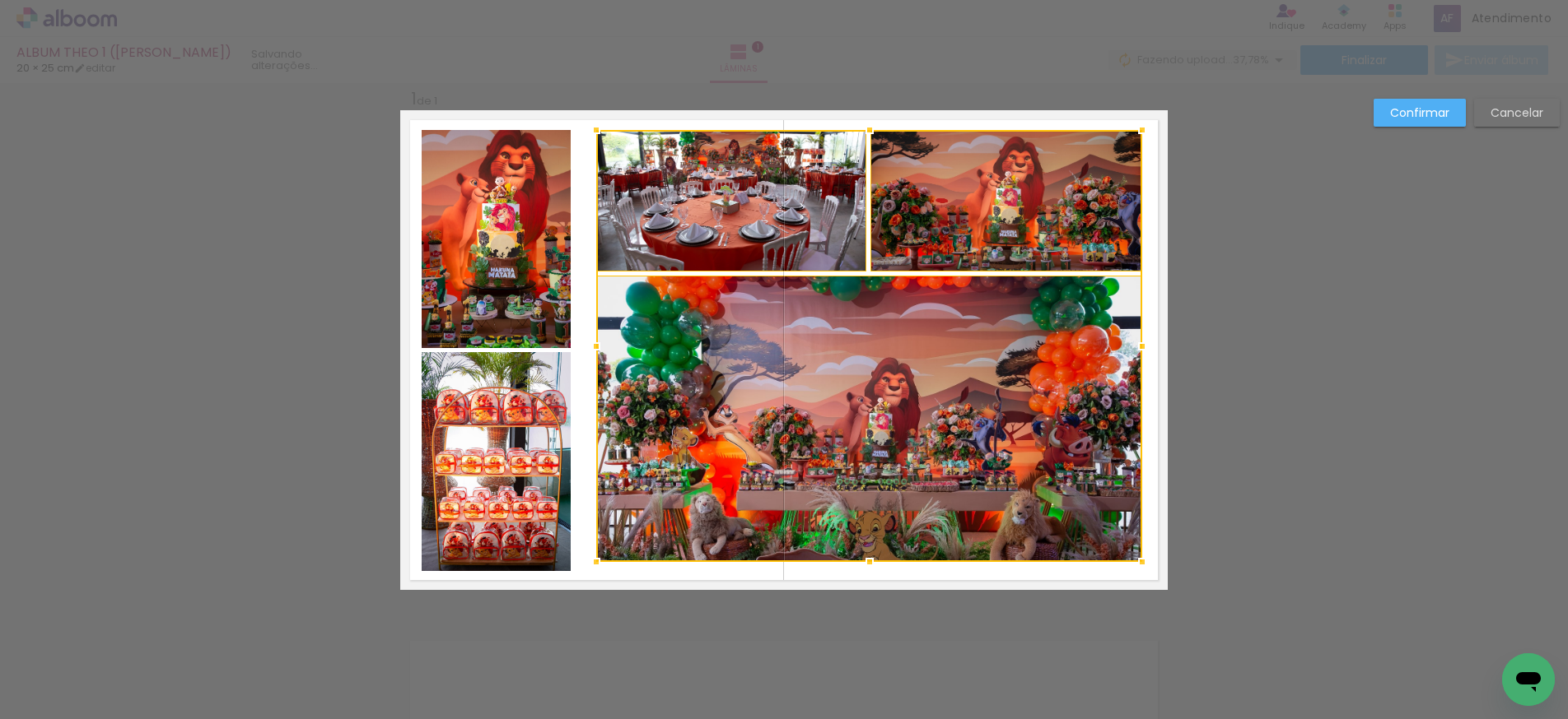
drag, startPoint x: 641, startPoint y: 134, endPoint x: 597, endPoint y: 127, distance: 44.6
click at [597, 127] on div at bounding box center [596, 130] width 33 height 33
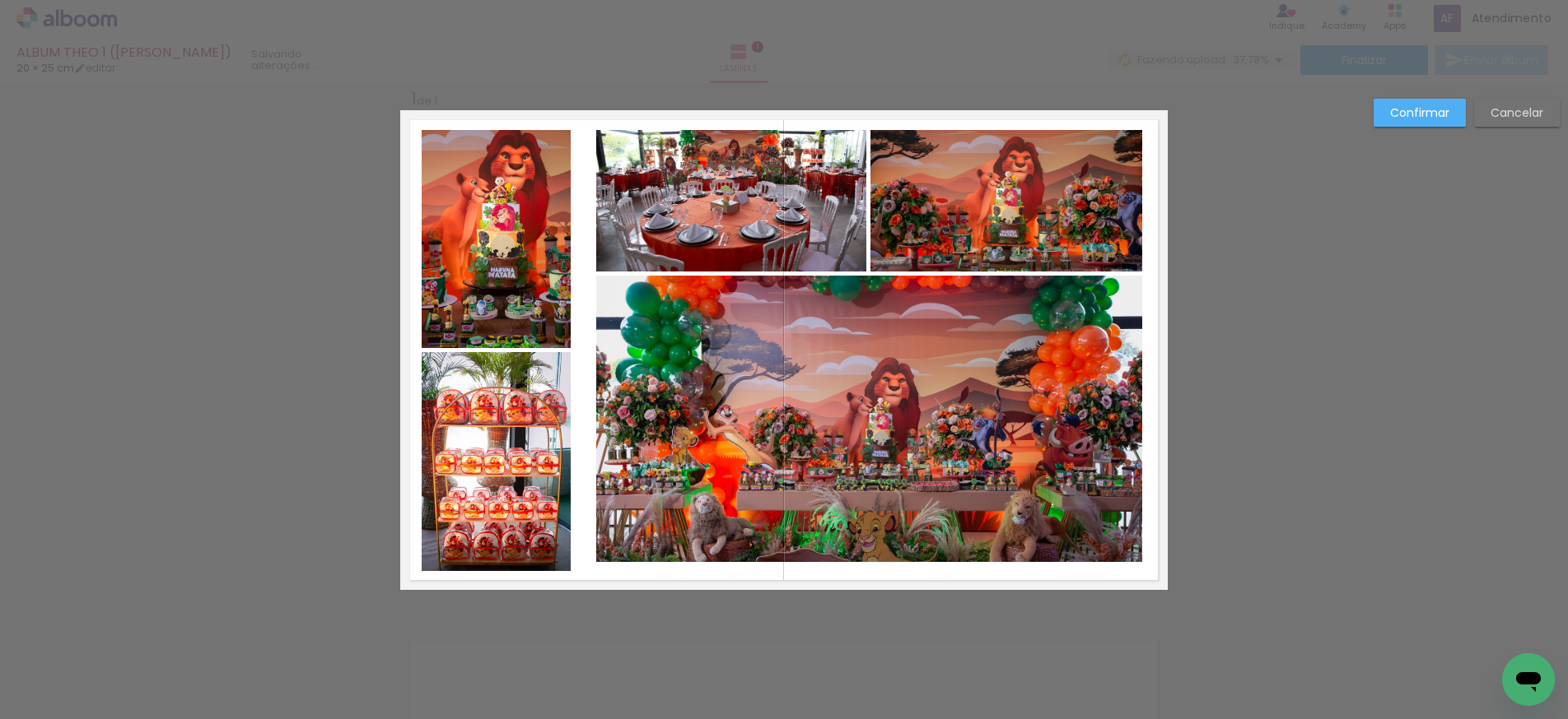
click at [723, 209] on quentale-photo at bounding box center [731, 200] width 270 height 141
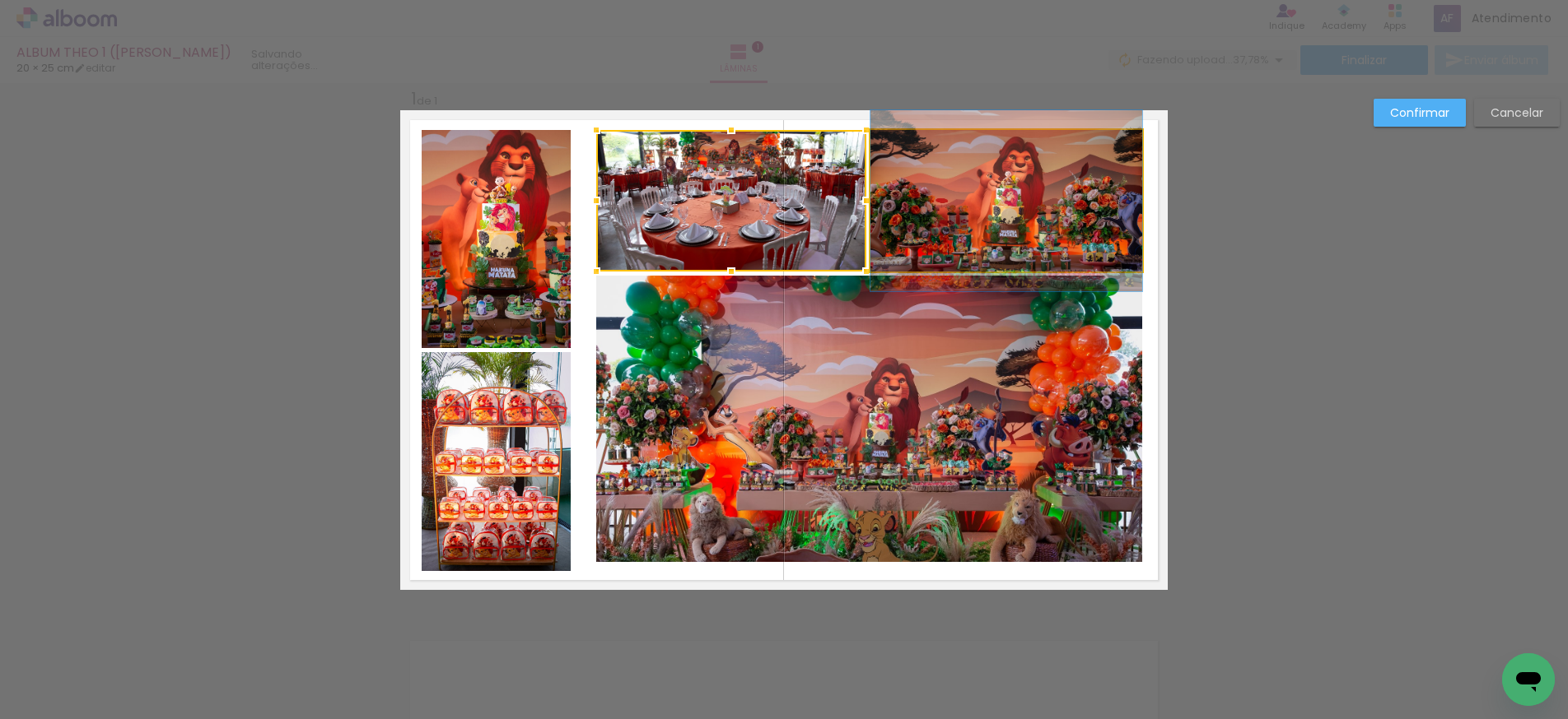
click at [954, 204] on quentale-photo at bounding box center [1006, 200] width 272 height 141
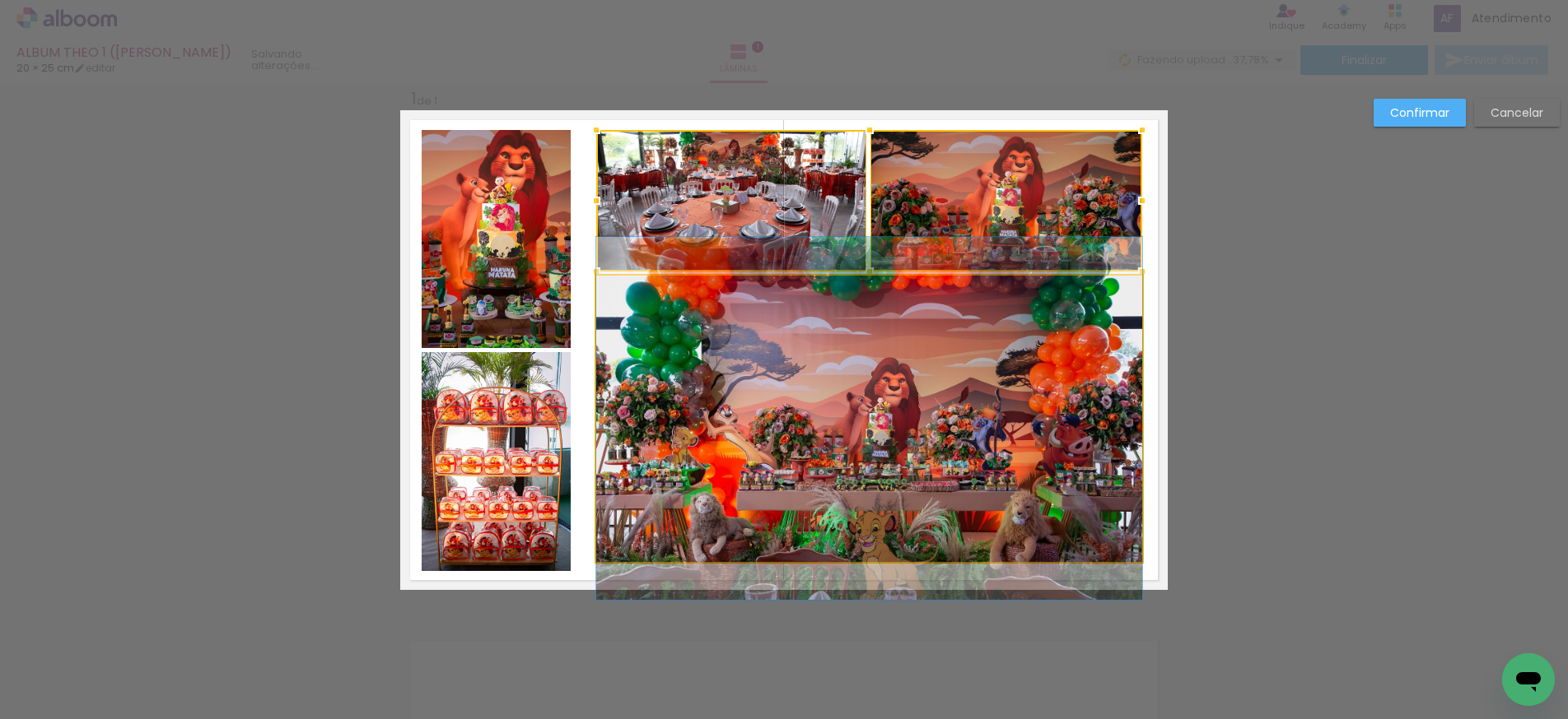
click at [888, 381] on quentale-photo at bounding box center [869, 419] width 546 height 287
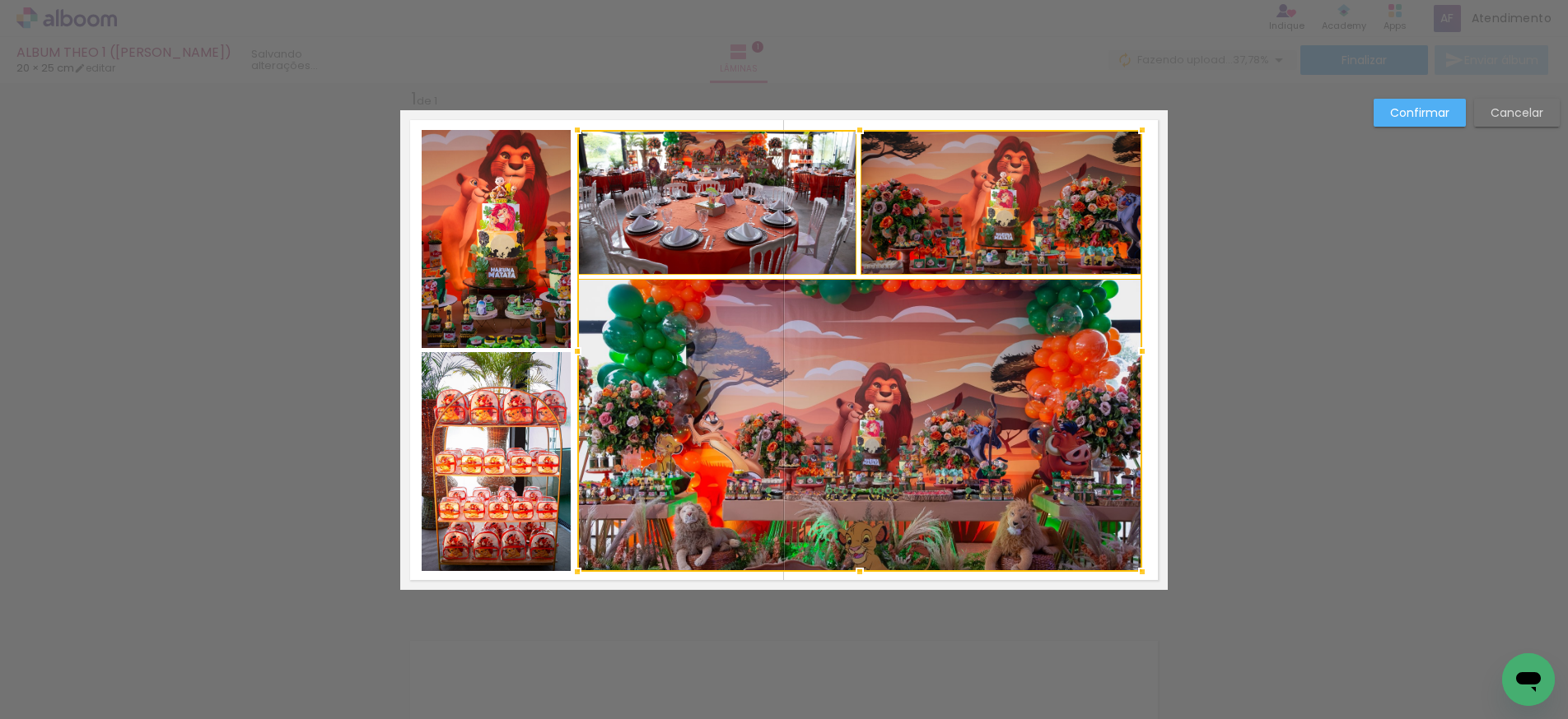
drag, startPoint x: 594, startPoint y: 562, endPoint x: 576, endPoint y: 571, distance: 20.1
click at [576, 571] on div at bounding box center [577, 572] width 33 height 33
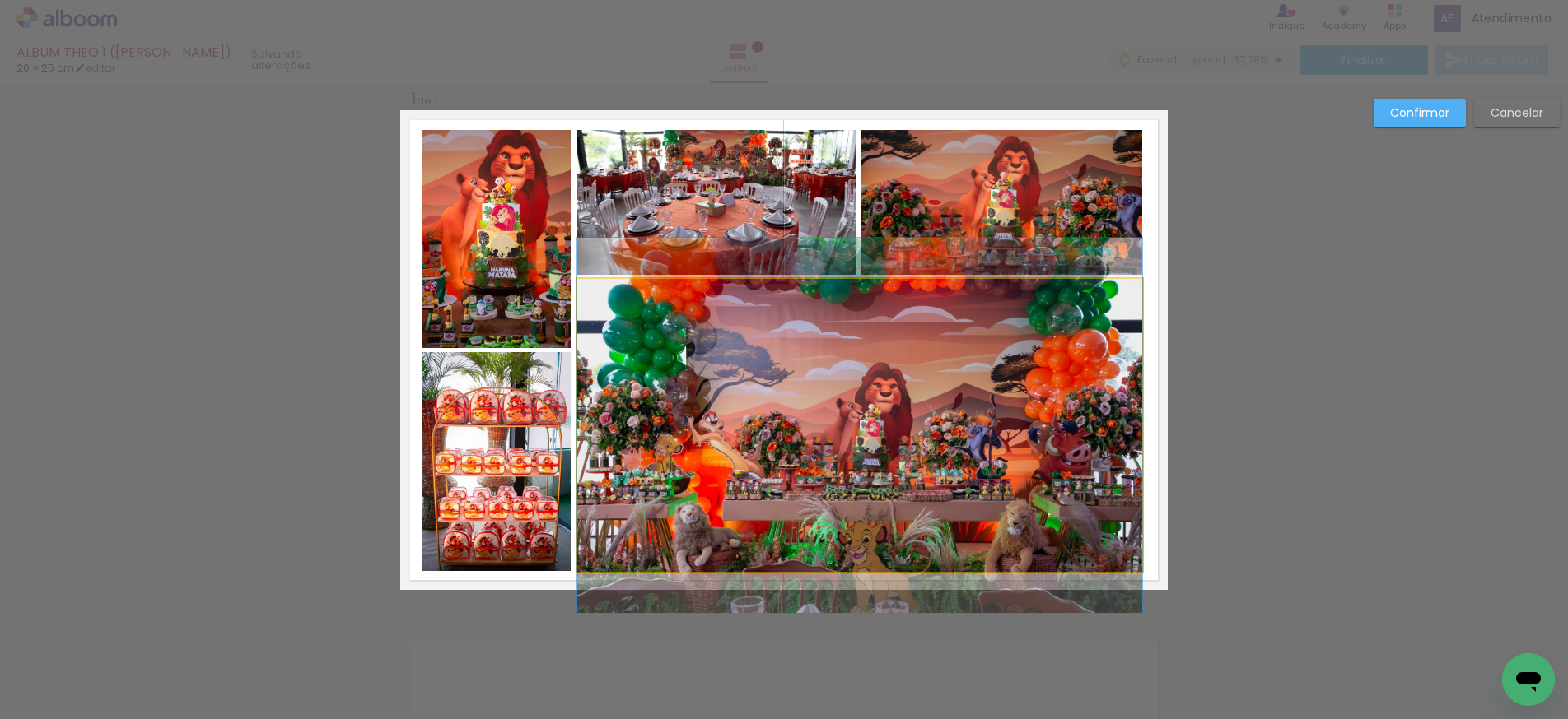
click at [987, 361] on quentale-photo at bounding box center [859, 425] width 565 height 293
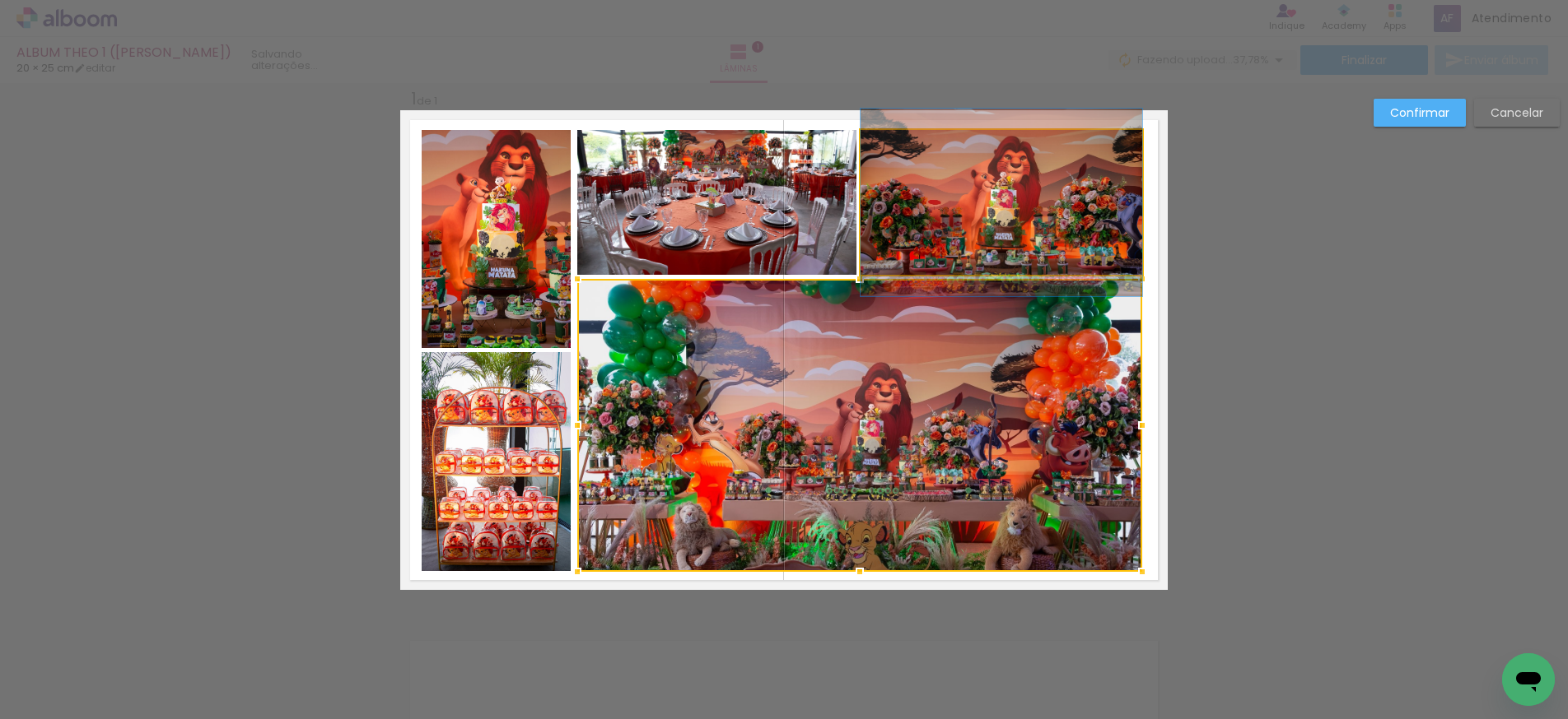
click at [947, 249] on quentale-photo at bounding box center [1002, 202] width 281 height 145
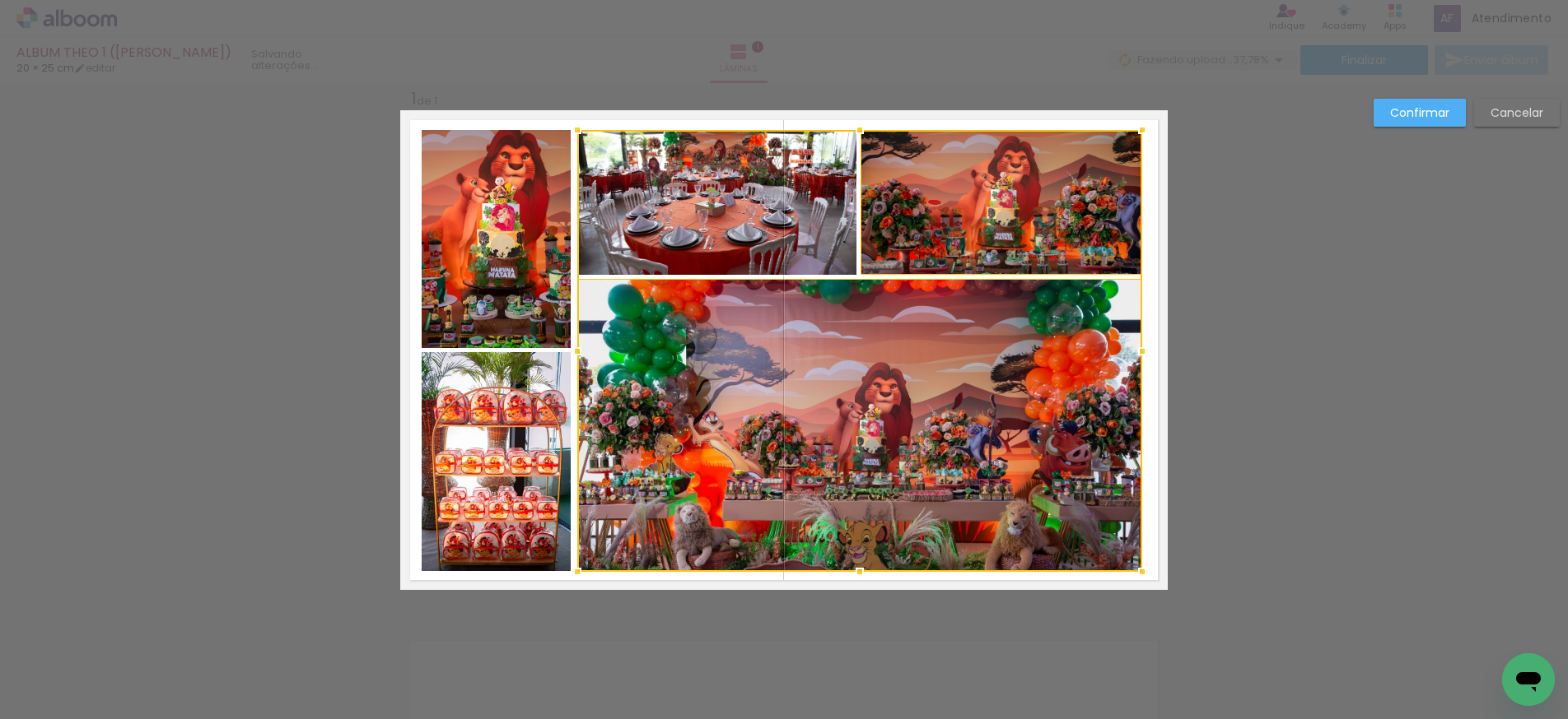
click at [772, 230] on div at bounding box center [859, 350] width 565 height 442
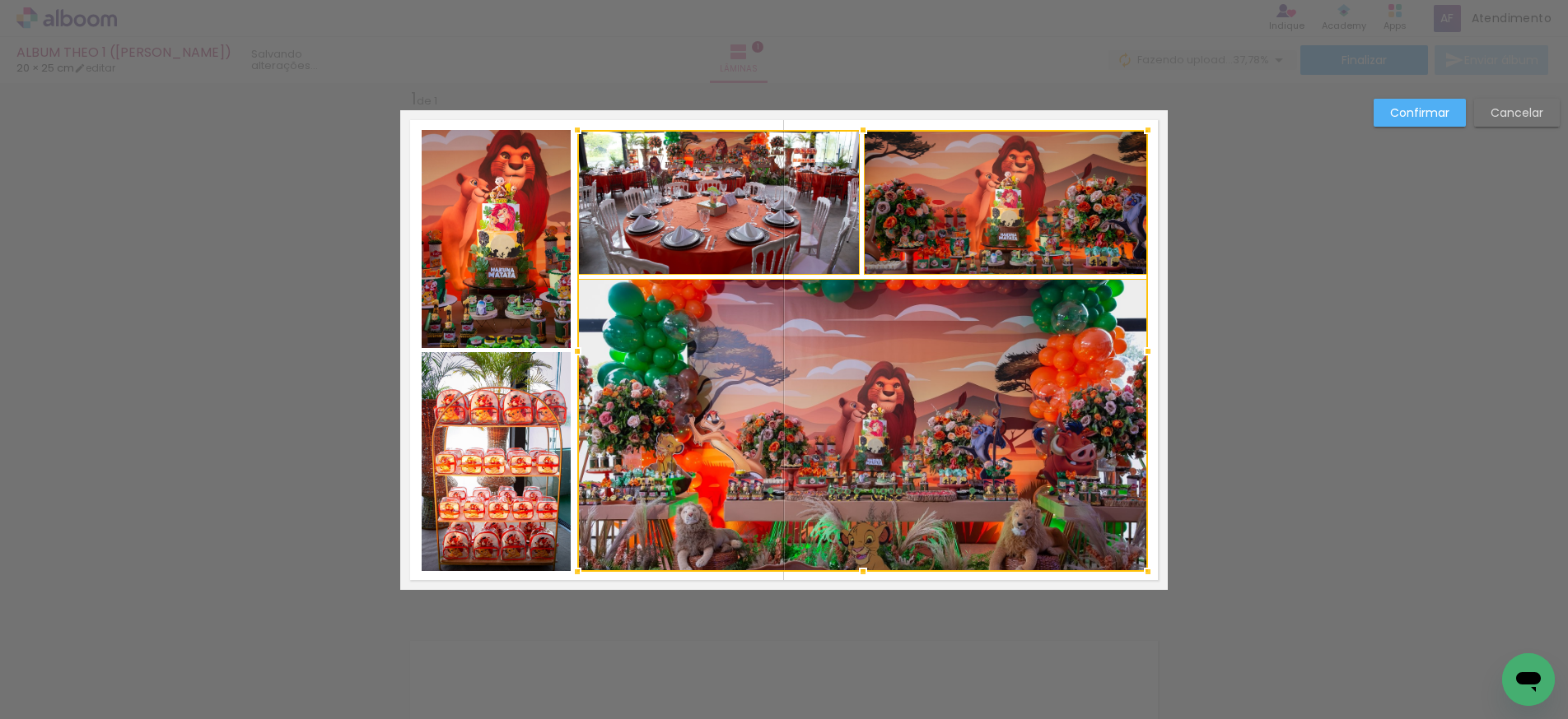
click at [1151, 350] on div at bounding box center [1148, 351] width 33 height 33
click at [1270, 382] on div "Confirmar Cancelar" at bounding box center [784, 603] width 1568 height 1082
click at [445, 373] on quentale-photo at bounding box center [496, 461] width 149 height 218
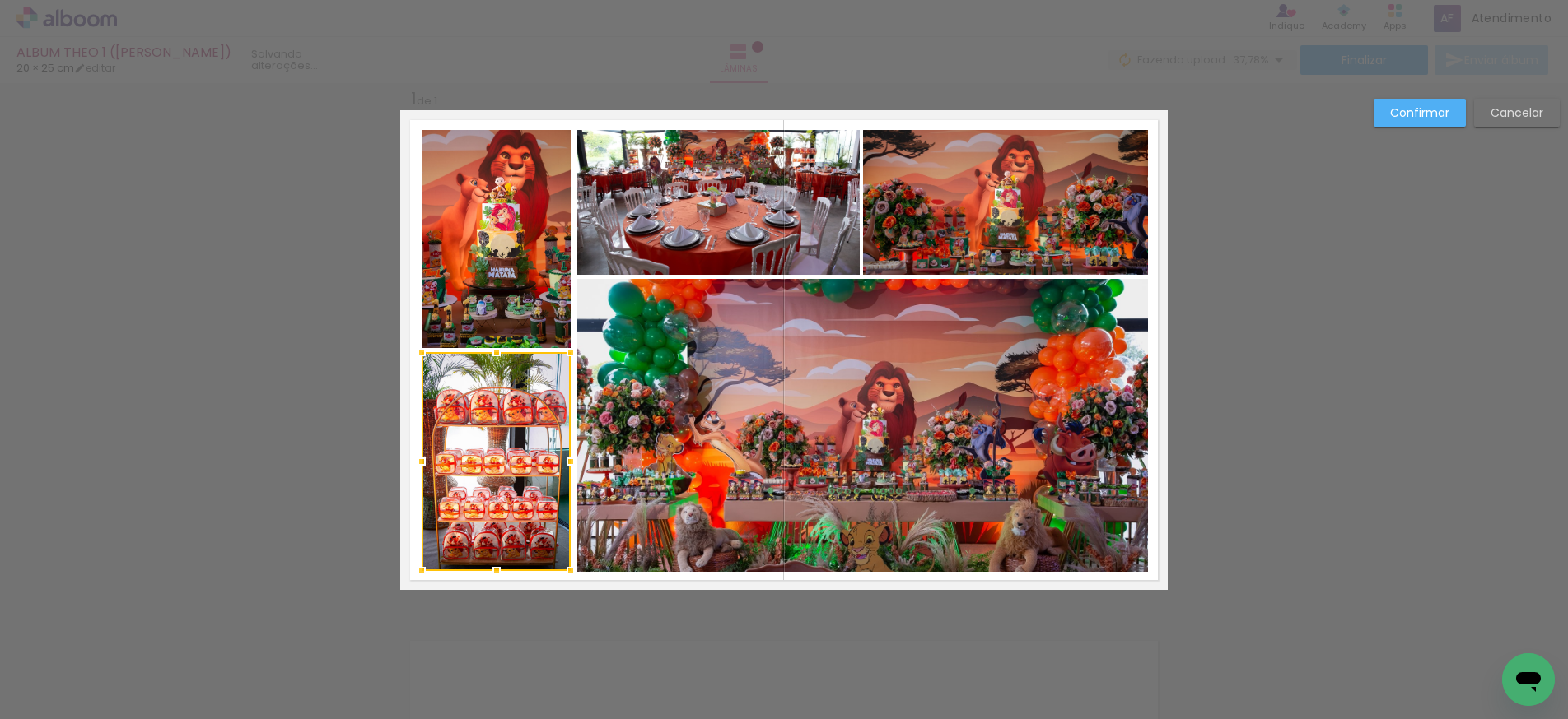
click at [499, 270] on quentale-photo at bounding box center [496, 239] width 149 height 218
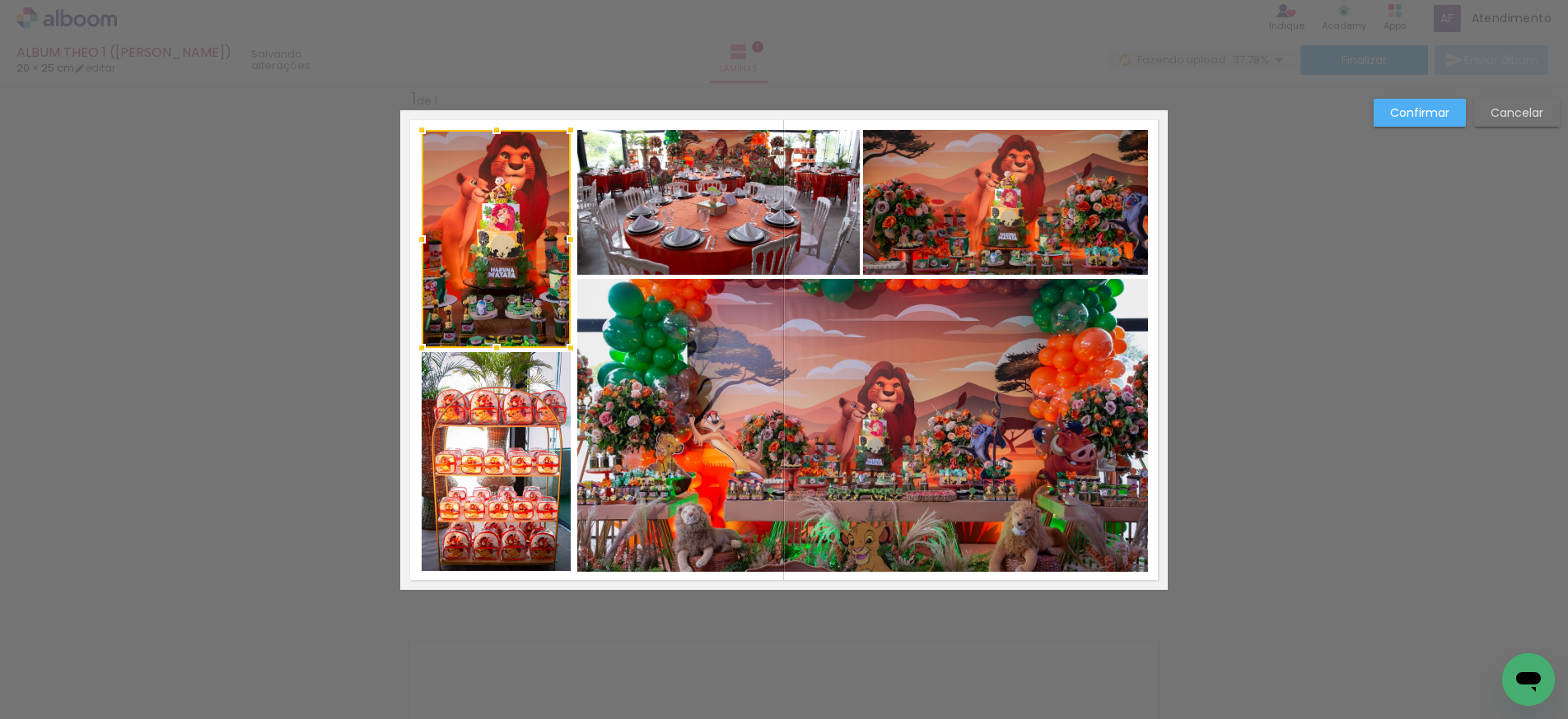
scroll to position [34, 0]
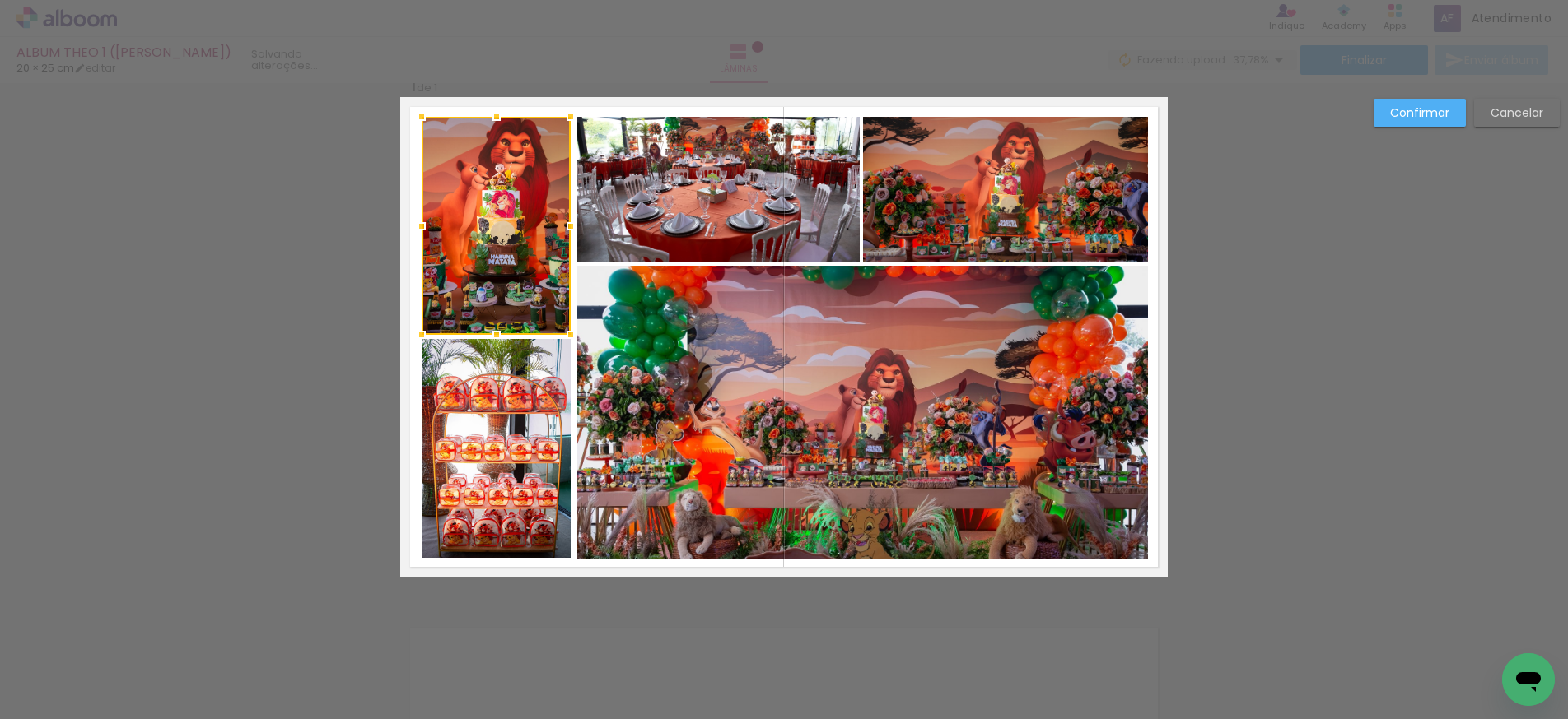
click at [1279, 350] on div "Confirmar Cancelar" at bounding box center [784, 590] width 1568 height 1082
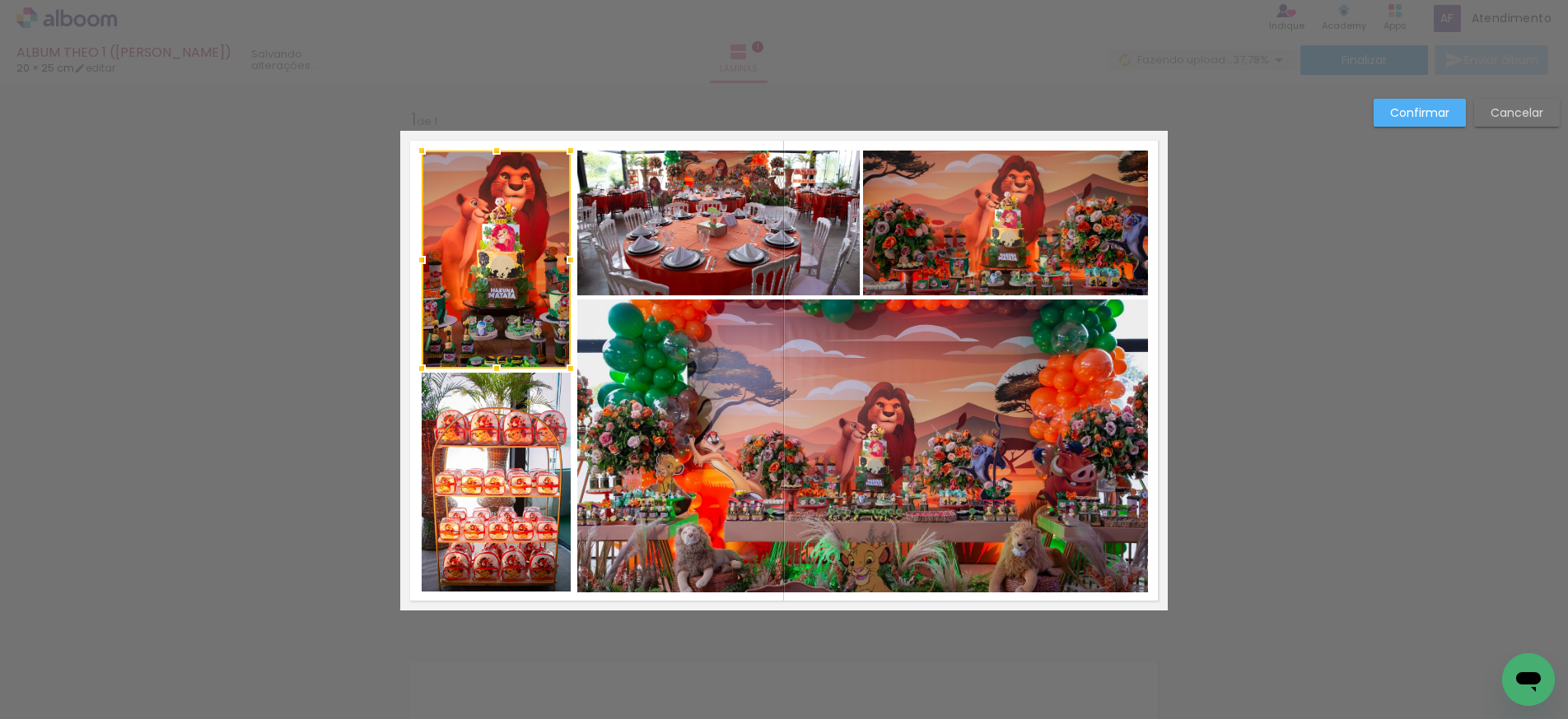
scroll to position [0, 0]
click at [0, 0] on slot "Confirmar" at bounding box center [0, 0] width 0 height 0
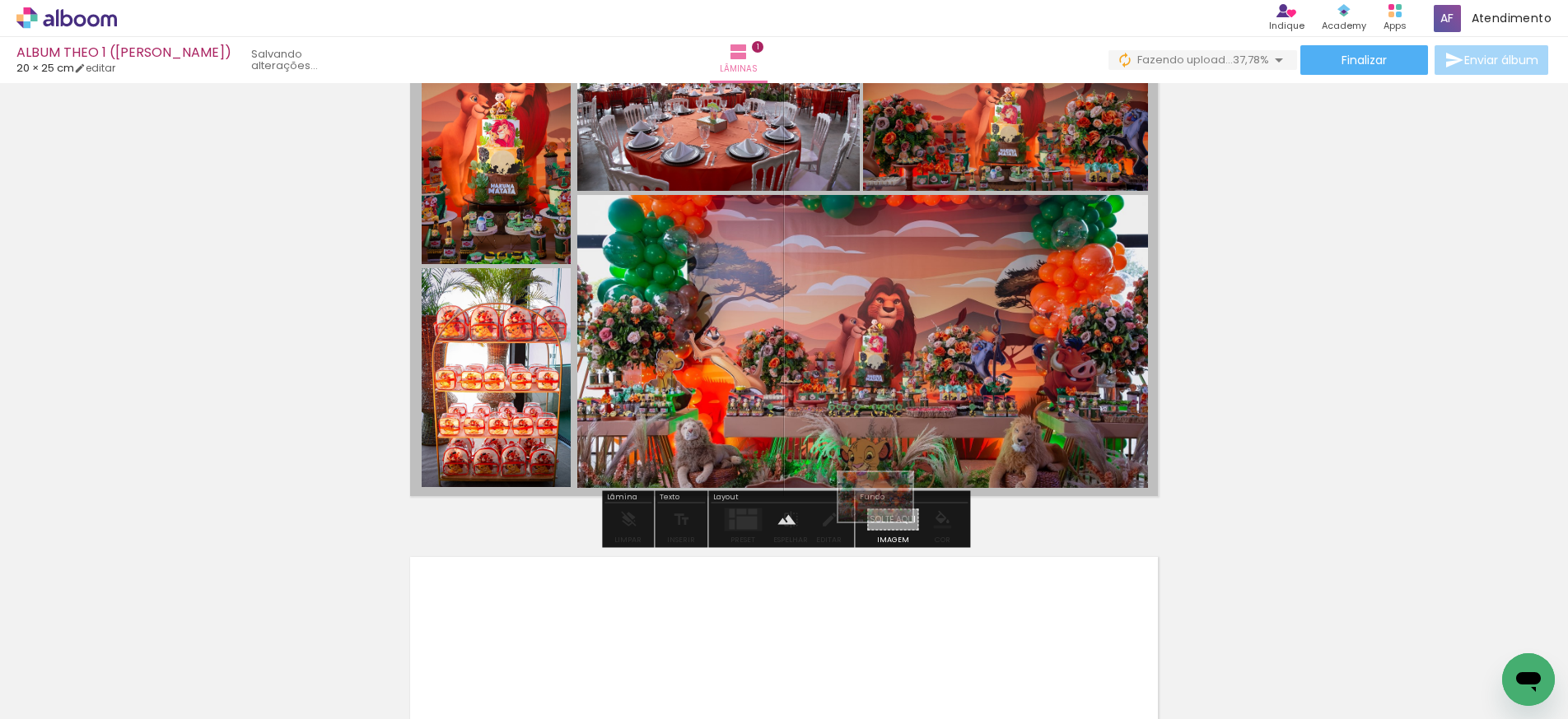
drag, startPoint x: 468, startPoint y: 674, endPoint x: 884, endPoint y: 529, distance: 440.5
click at [889, 522] on quentale-workspace at bounding box center [784, 359] width 1568 height 719
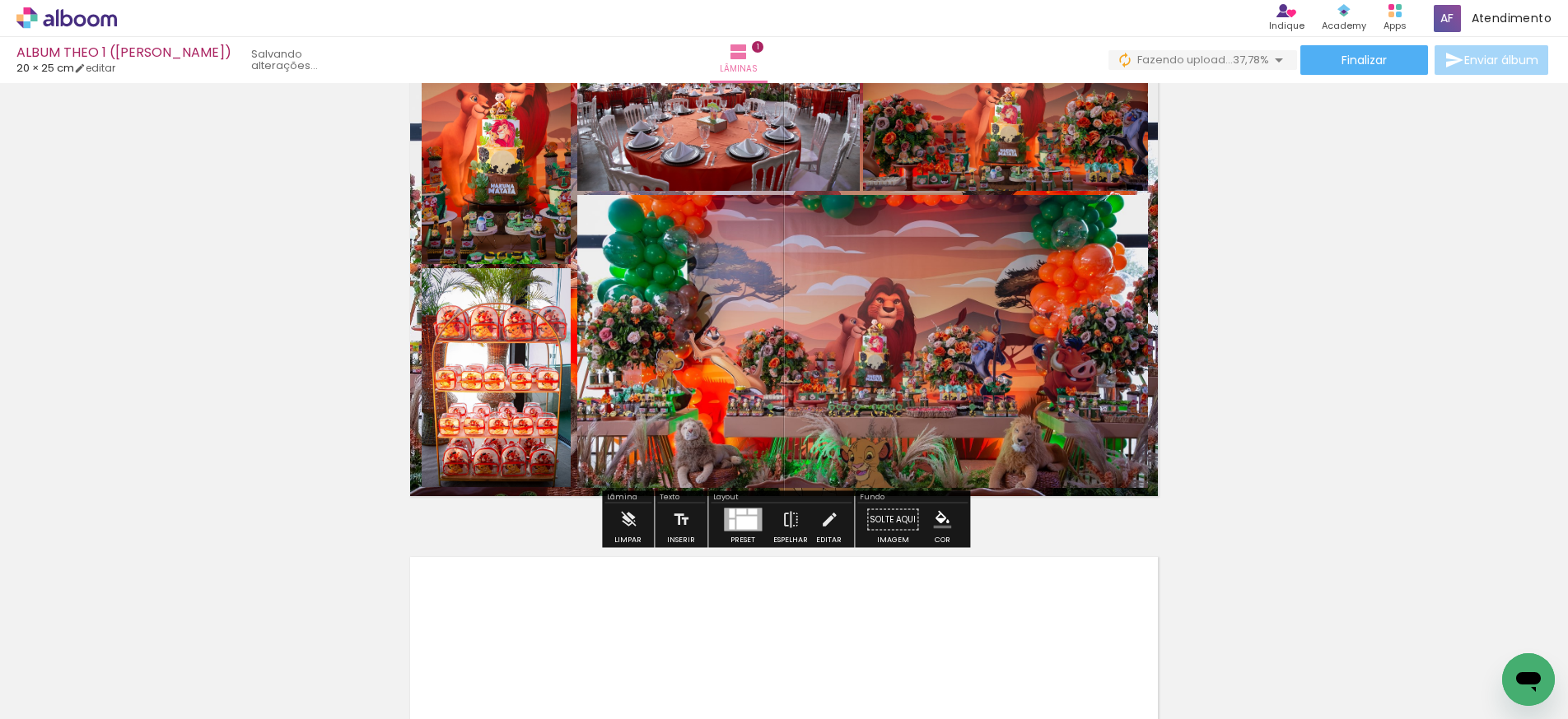
click at [1154, 439] on quentale-layouter at bounding box center [784, 266] width 768 height 480
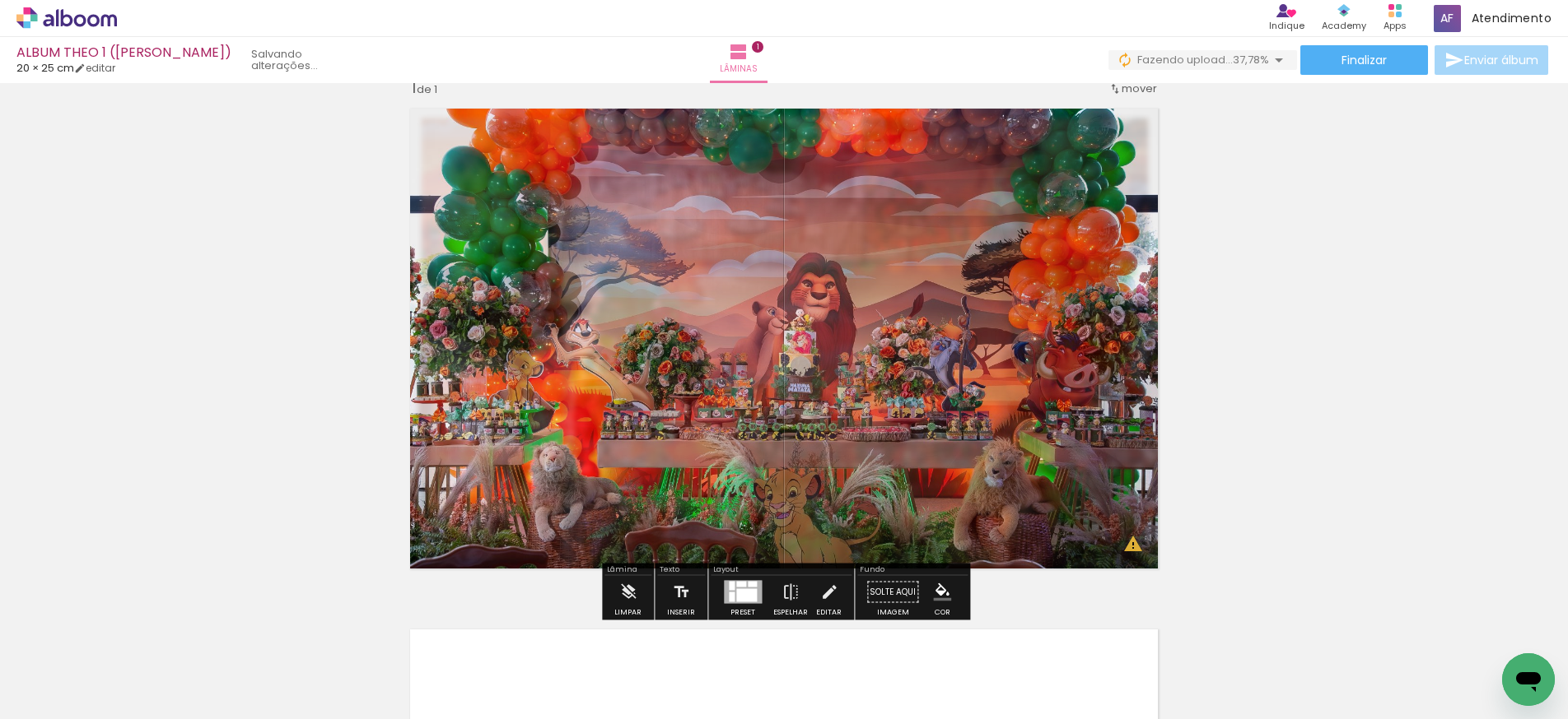
scroll to position [28, 0]
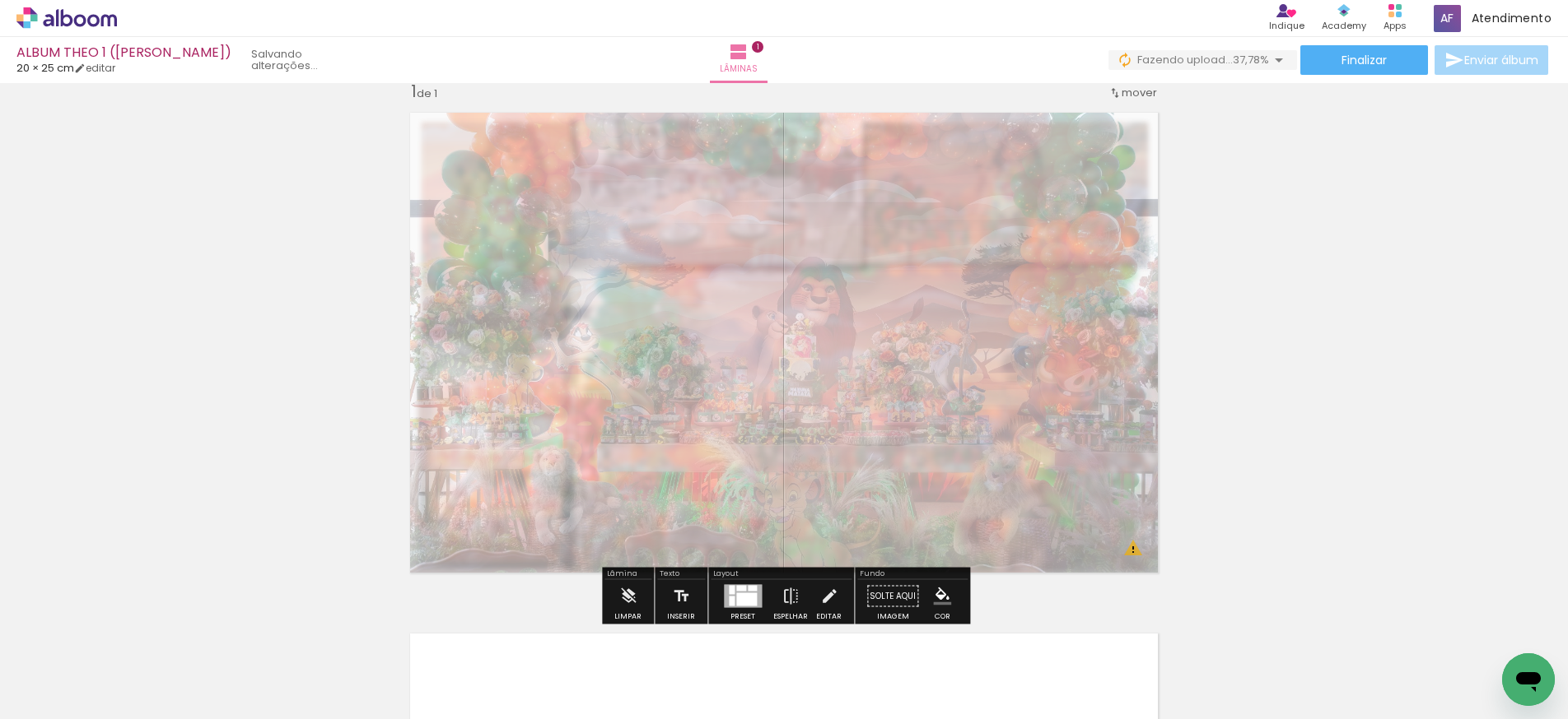
drag, startPoint x: 627, startPoint y: 144, endPoint x: 588, endPoint y: 145, distance: 39.0
type paper-slider "25"
click at [588, 145] on div at bounding box center [595, 144] width 26 height 26
click at [938, 592] on iron-icon "color picker" at bounding box center [942, 597] width 18 height 18
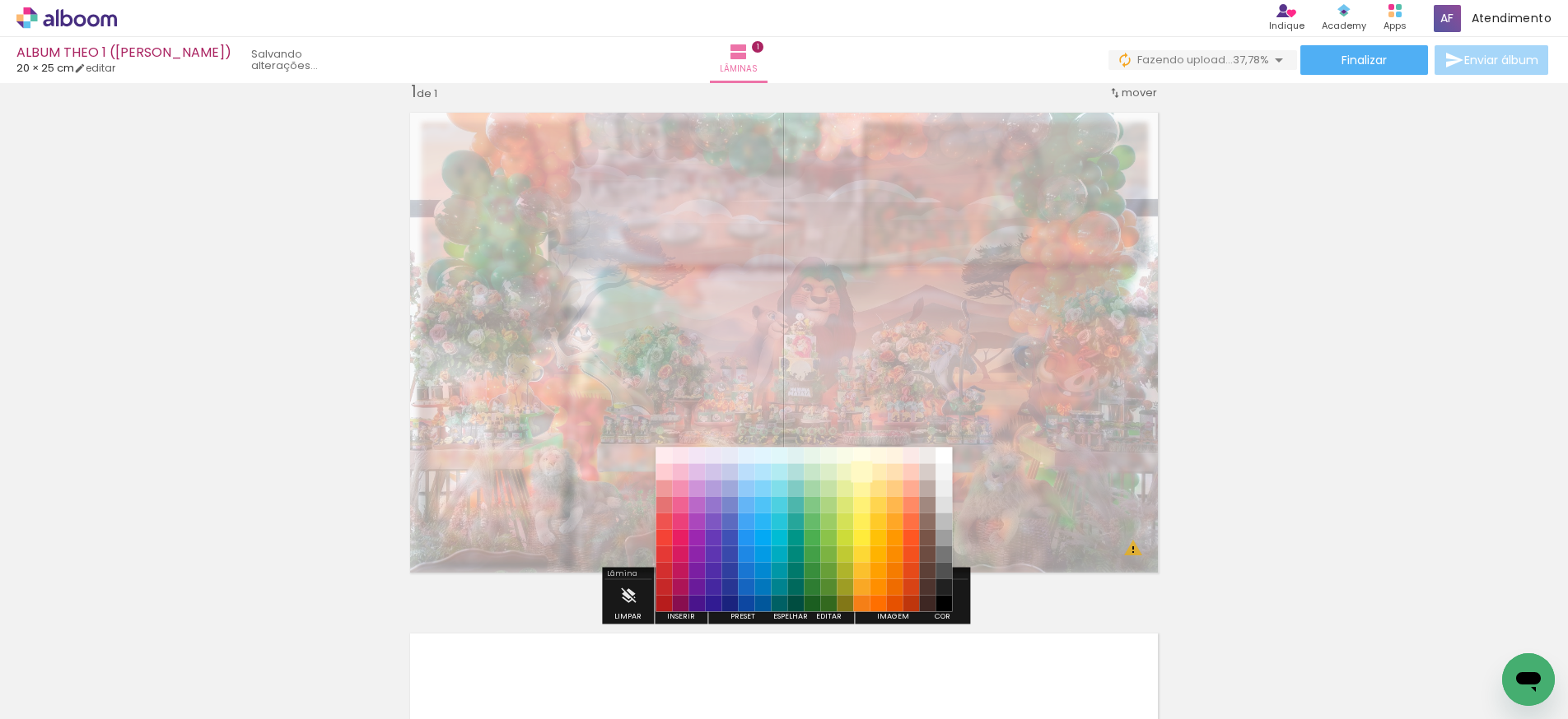
click at [862, 472] on paper-item "#fff9c4" at bounding box center [862, 472] width 16 height 16
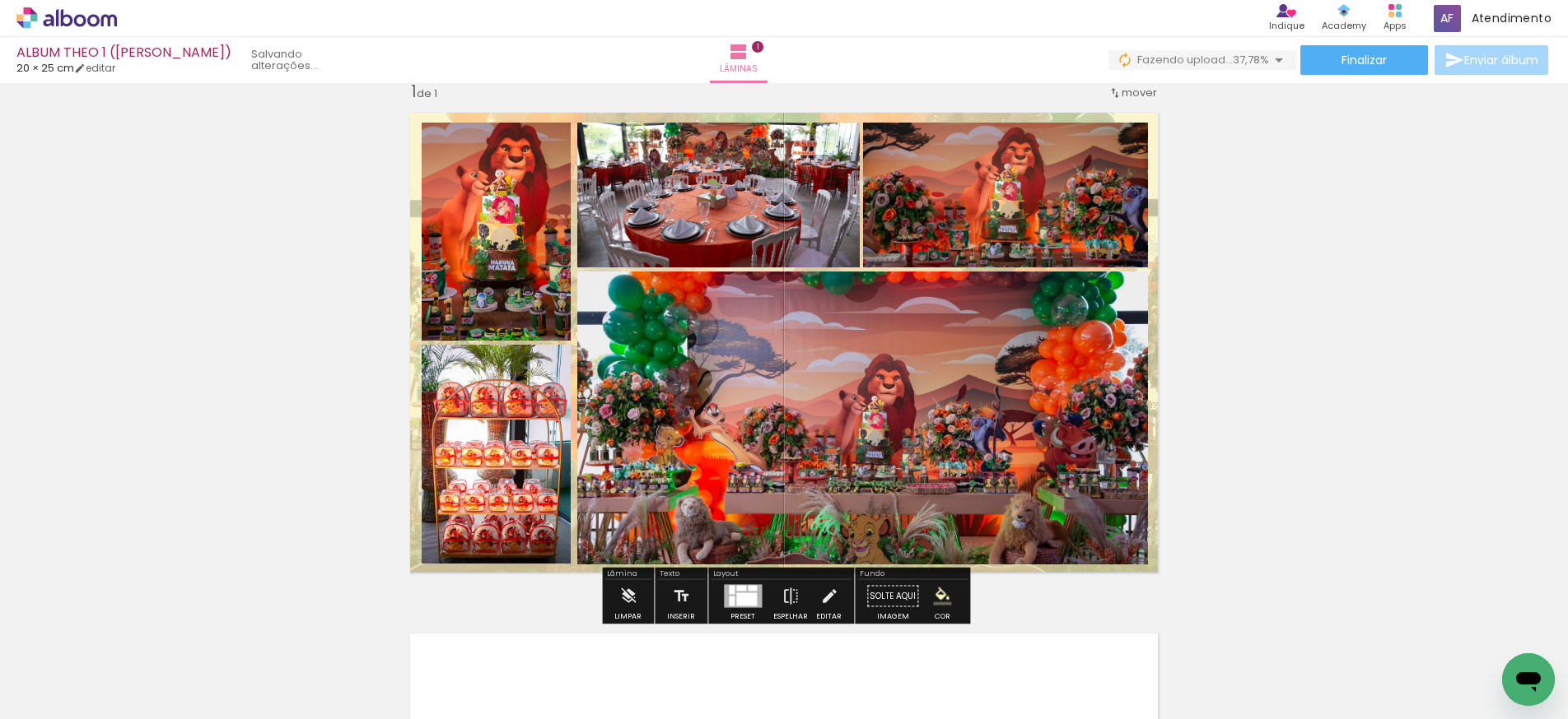
click at [1249, 435] on div "Inserir lâmina 1 de 1 O Designbox precisará aumentar a sua imagem em 165% para …" at bounding box center [784, 581] width 1568 height 1042
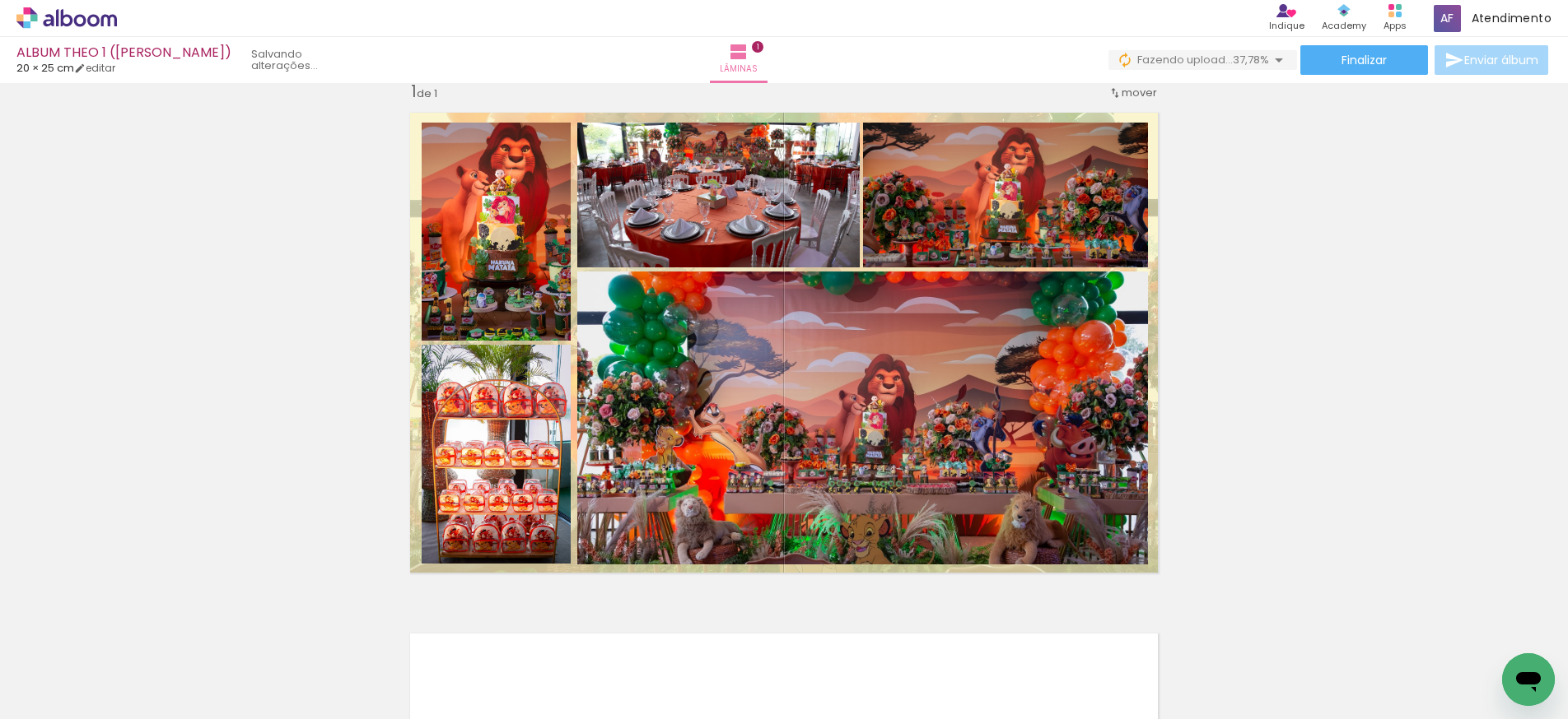
drag, startPoint x: 1316, startPoint y: 398, endPoint x: 1294, endPoint y: 403, distance: 22.6
click at [1316, 398] on div "Inserir lâmina 1 de 1 O Designbox precisará aumentar a sua imagem em 165% para …" at bounding box center [784, 581] width 1568 height 1042
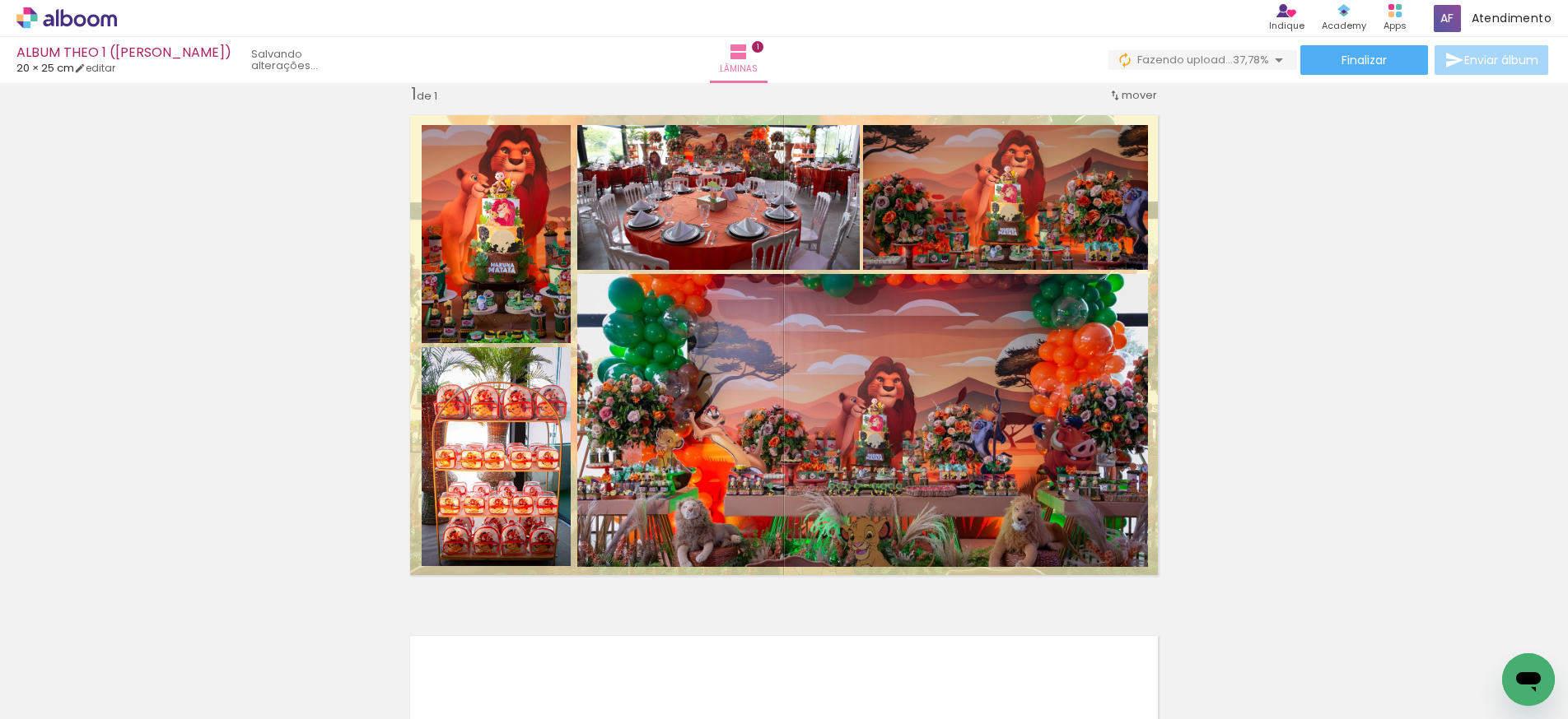
click at [1252, 478] on div "Inserir lâmina 1 de 1 O Designbox precisará aumentar a sua imagem em 165% para …" at bounding box center [784, 584] width 1568 height 1042
